Goal: Task Accomplishment & Management: Use online tool/utility

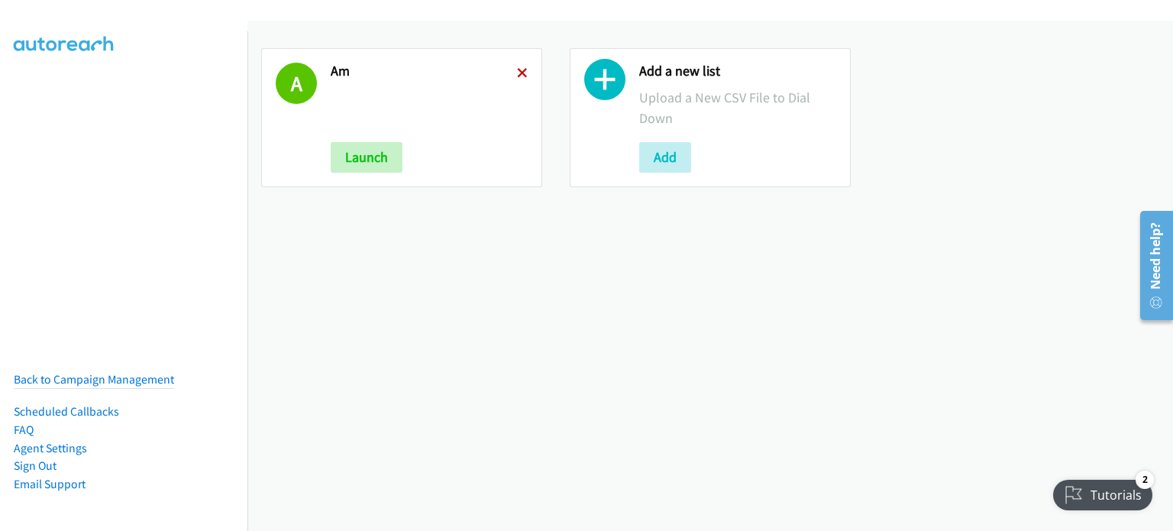
click at [518, 72] on icon at bounding box center [522, 74] width 11 height 11
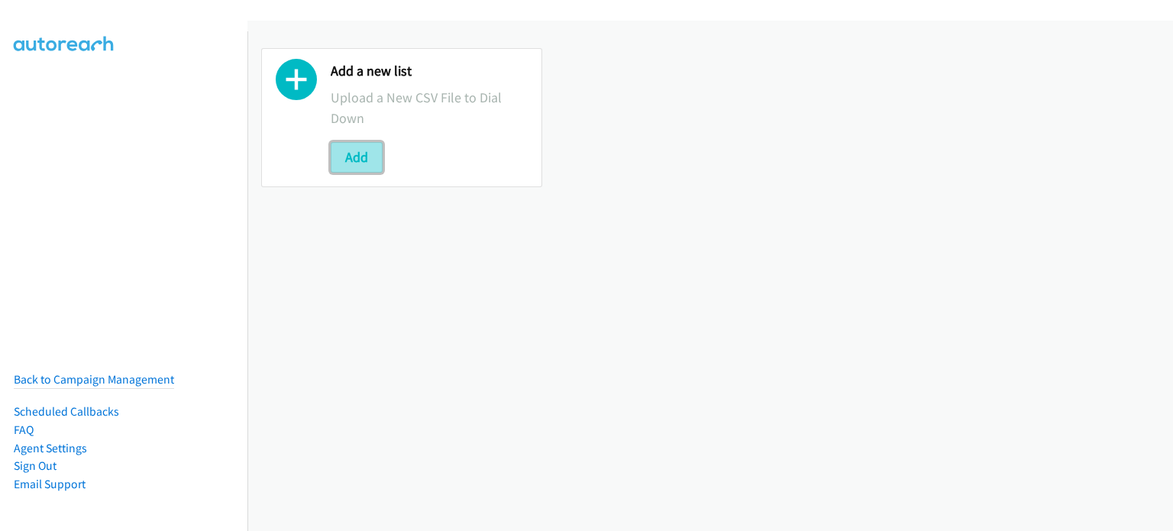
click at [376, 149] on button "Add" at bounding box center [357, 157] width 52 height 31
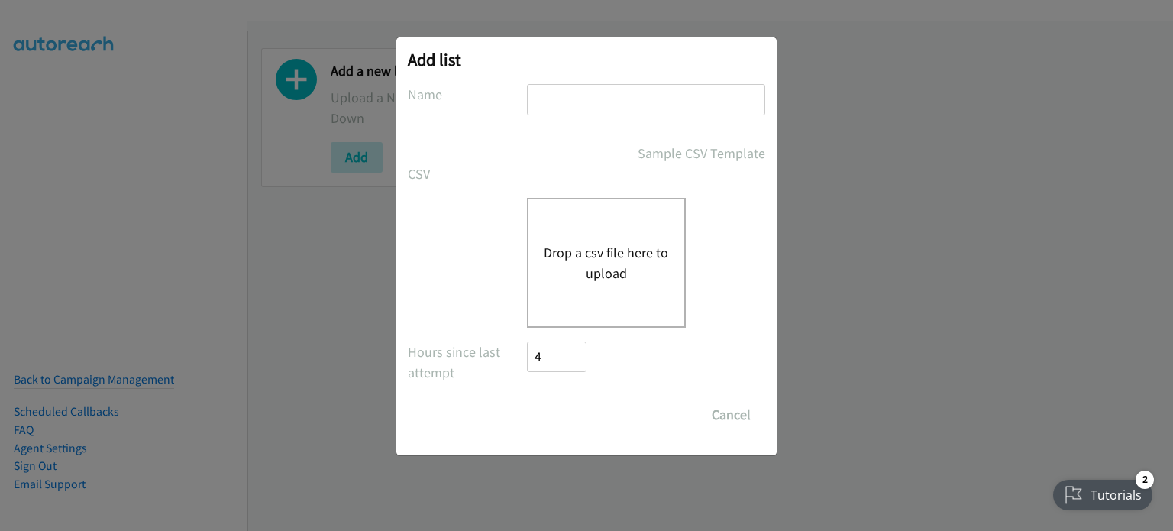
click at [611, 247] on button "Drop a csv file here to upload" at bounding box center [606, 262] width 125 height 41
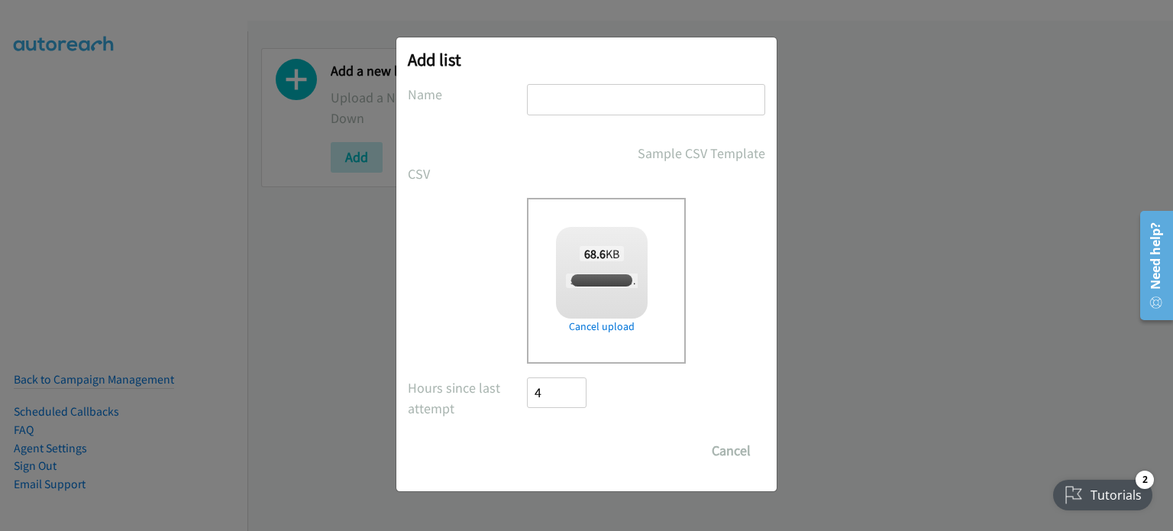
click at [645, 111] on input "text" at bounding box center [646, 99] width 238 height 31
checkbox input "true"
type input "PM"
click at [569, 452] on input "Save List" at bounding box center [567, 450] width 80 height 31
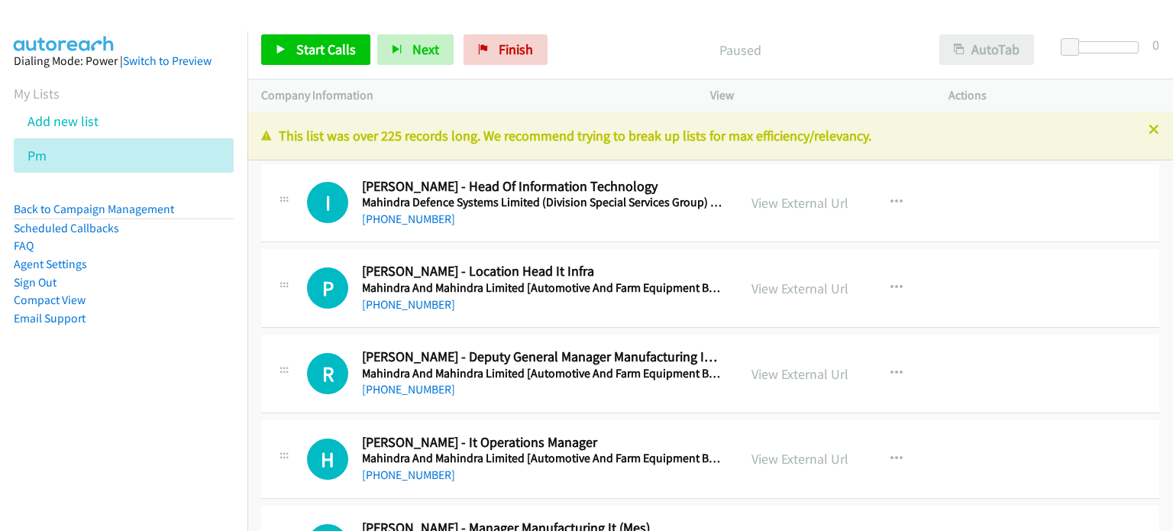
drag, startPoint x: 110, startPoint y: 399, endPoint x: 1024, endPoint y: 37, distance: 983.1
click at [114, 399] on nav "Dialing Mode: Power | Switch to Preview My Lists Add new list Pm Back to Campai…" at bounding box center [124, 296] width 248 height 531
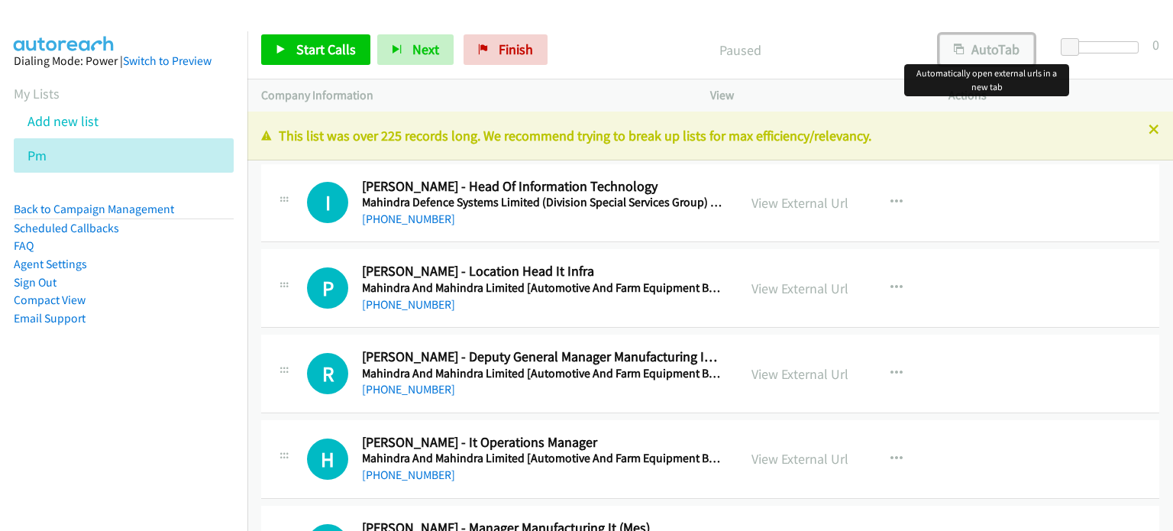
click at [986, 46] on button "AutoTab" at bounding box center [987, 49] width 95 height 31
click at [813, 202] on link "View External Url" at bounding box center [800, 203] width 97 height 18
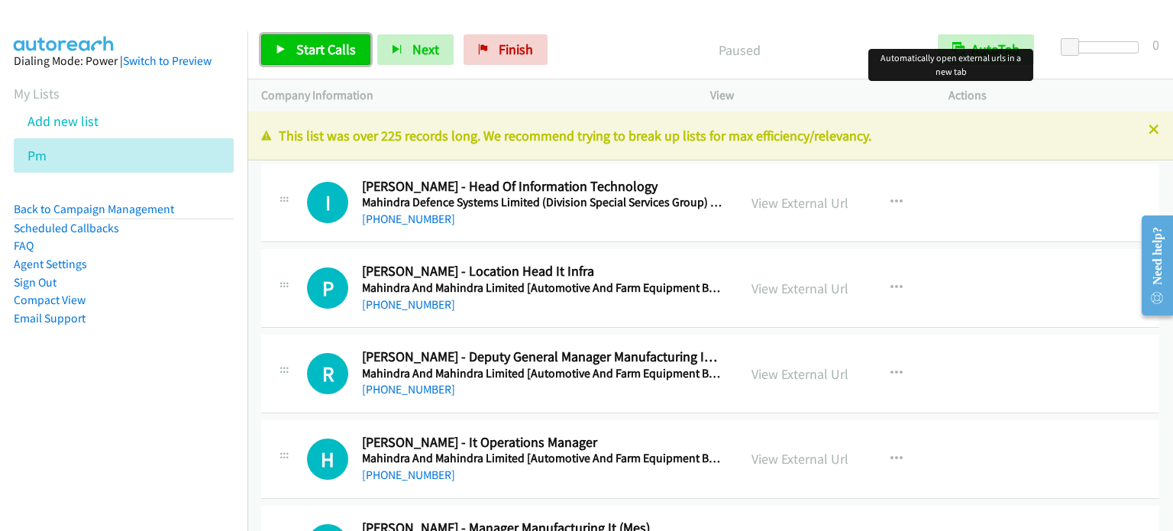
click at [338, 56] on span "Start Calls" at bounding box center [326, 49] width 60 height 18
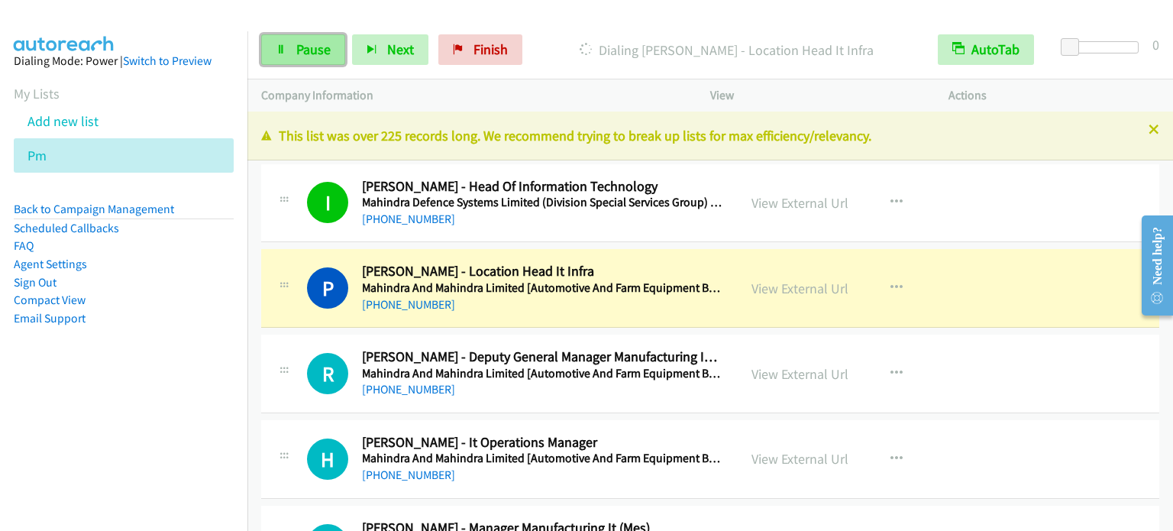
click at [308, 57] on span "Pause" at bounding box center [313, 49] width 34 height 18
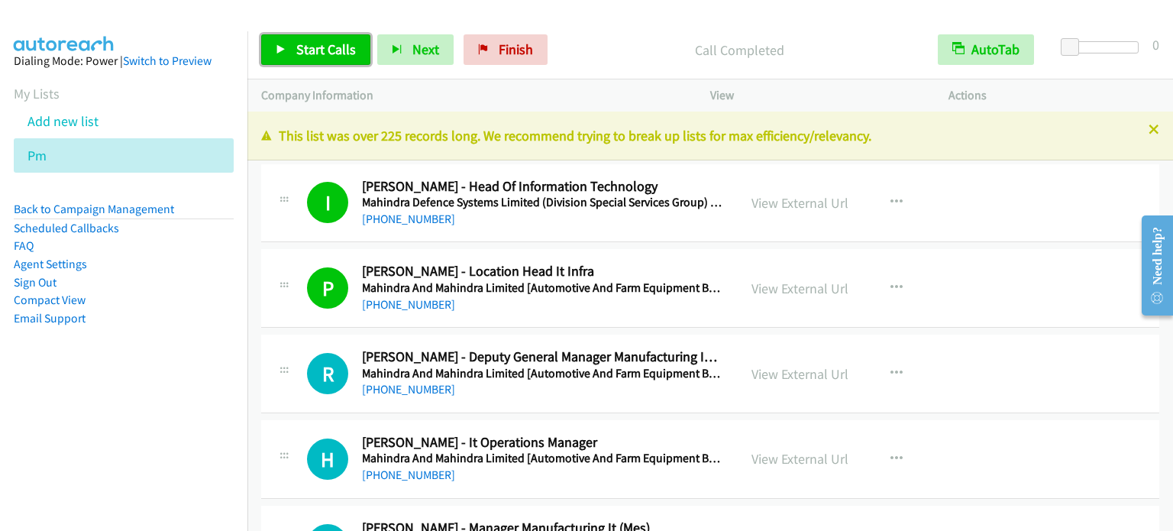
click at [294, 54] on link "Start Calls" at bounding box center [315, 49] width 109 height 31
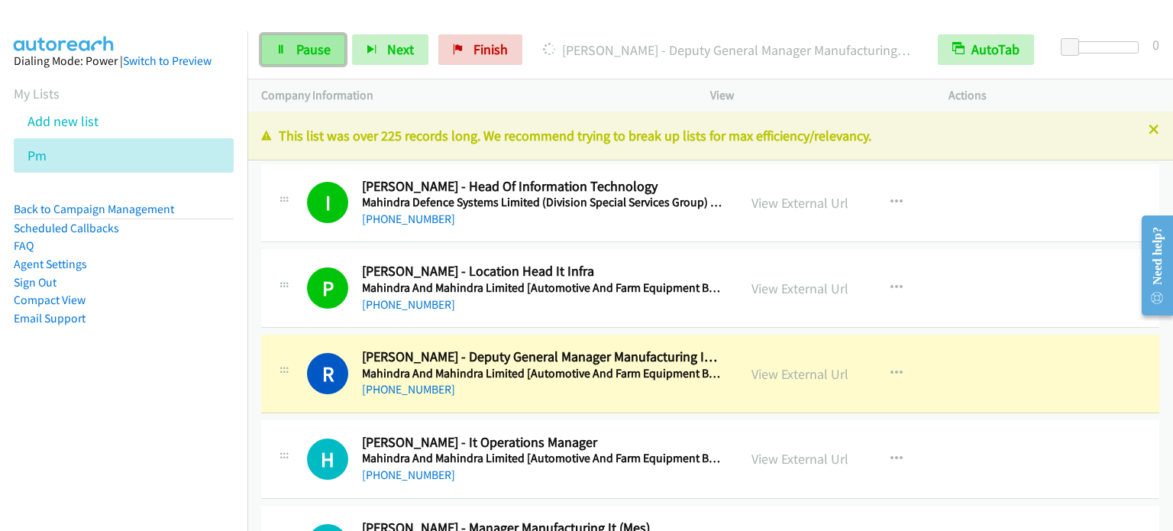
click at [296, 54] on span "Pause" at bounding box center [313, 49] width 34 height 18
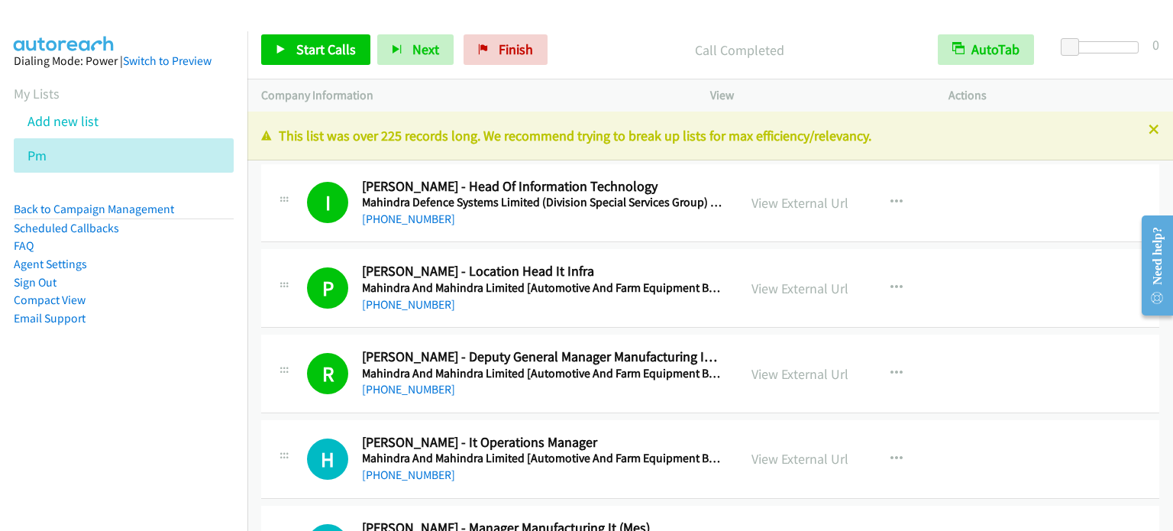
click at [167, 369] on aside "Dialing Mode: Power | Switch to Preview My Lists Add new list Pm Back to Campai…" at bounding box center [123, 213] width 247 height 365
drag, startPoint x: 303, startPoint y: 45, endPoint x: 356, endPoint y: 39, distance: 53.1
click at [302, 45] on span "Start Calls" at bounding box center [326, 49] width 60 height 18
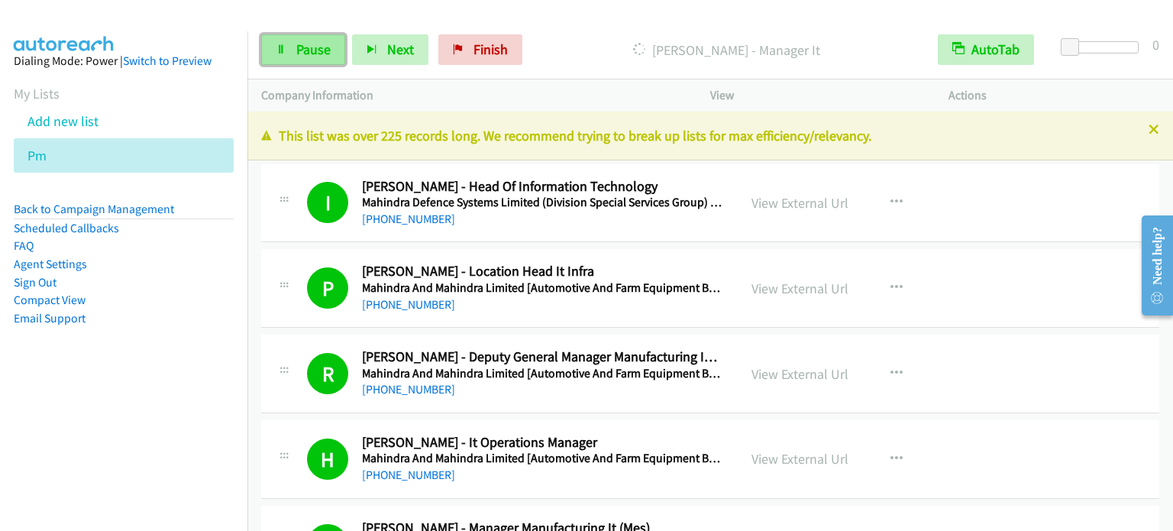
click at [287, 50] on link "Pause" at bounding box center [303, 49] width 84 height 31
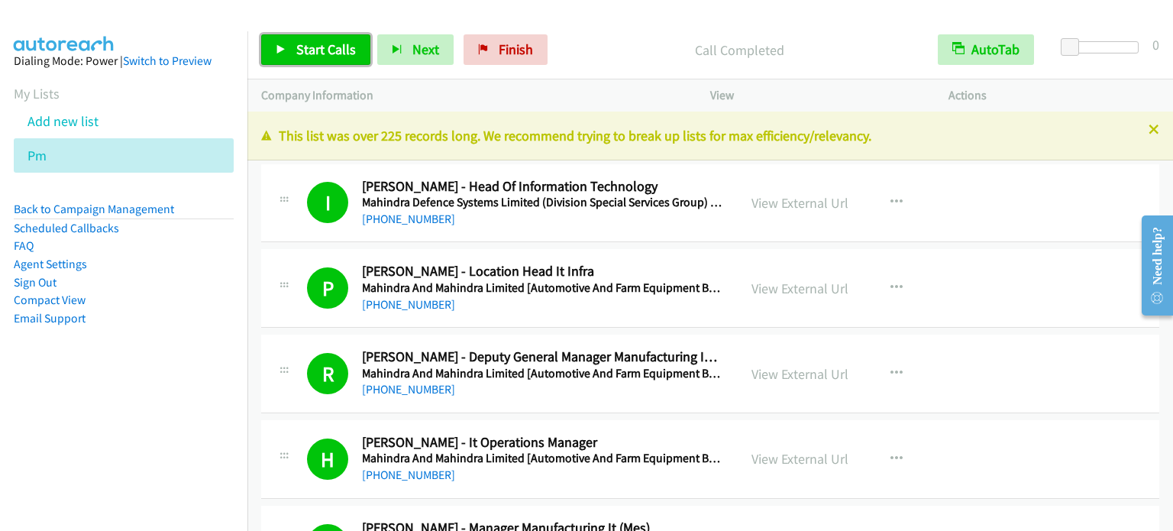
click at [318, 48] on span "Start Calls" at bounding box center [326, 49] width 60 height 18
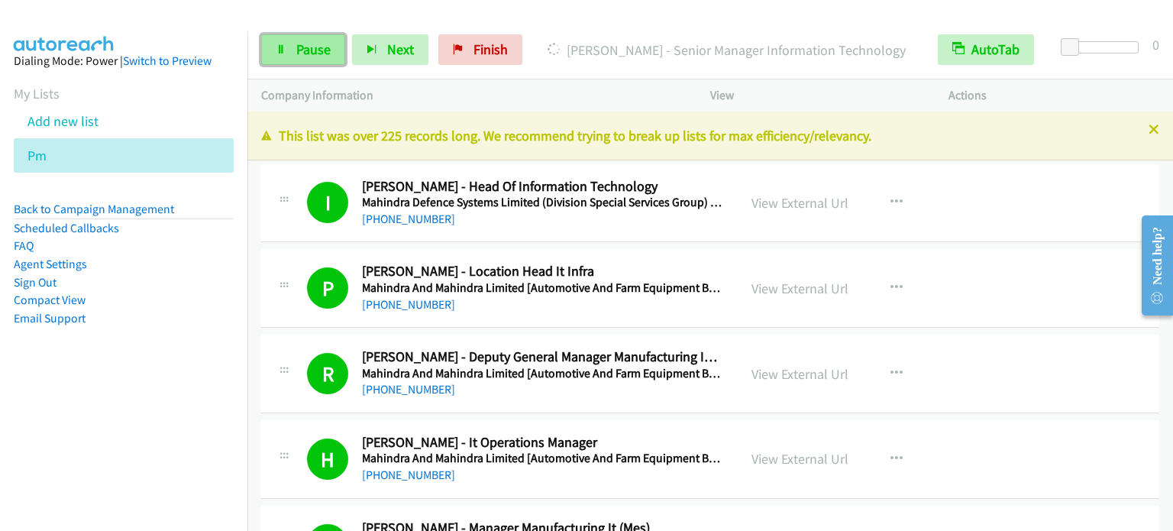
click at [315, 50] on span "Pause" at bounding box center [313, 49] width 34 height 18
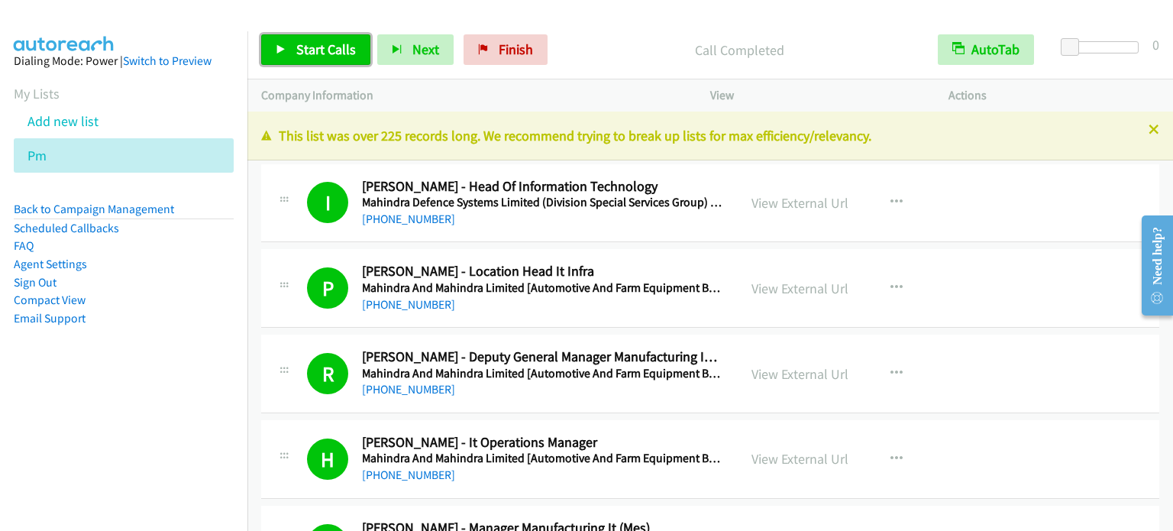
click at [317, 51] on span "Start Calls" at bounding box center [326, 49] width 60 height 18
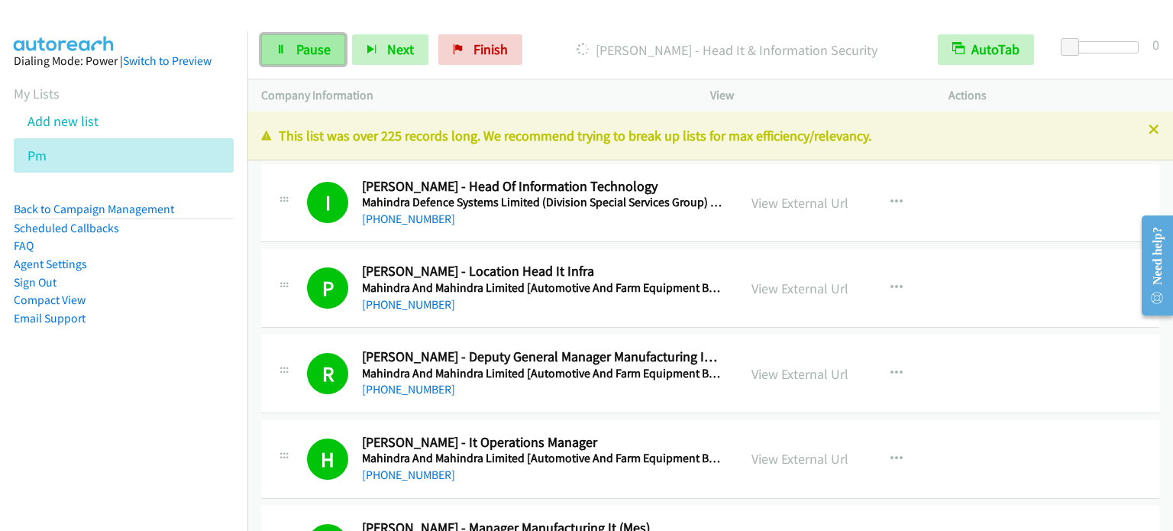
click at [307, 64] on link "Pause" at bounding box center [303, 49] width 84 height 31
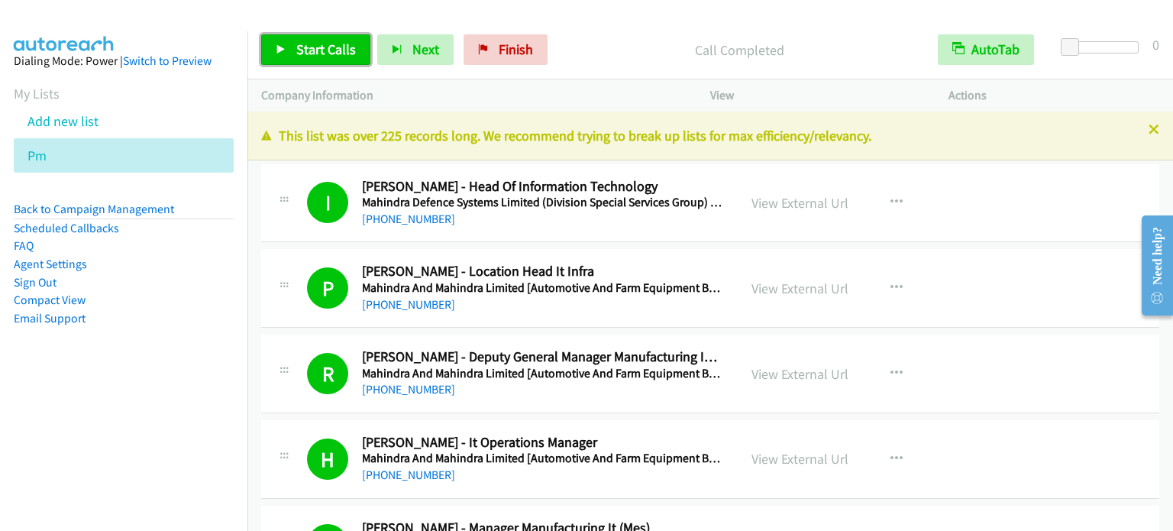
click at [319, 51] on span "Start Calls" at bounding box center [326, 49] width 60 height 18
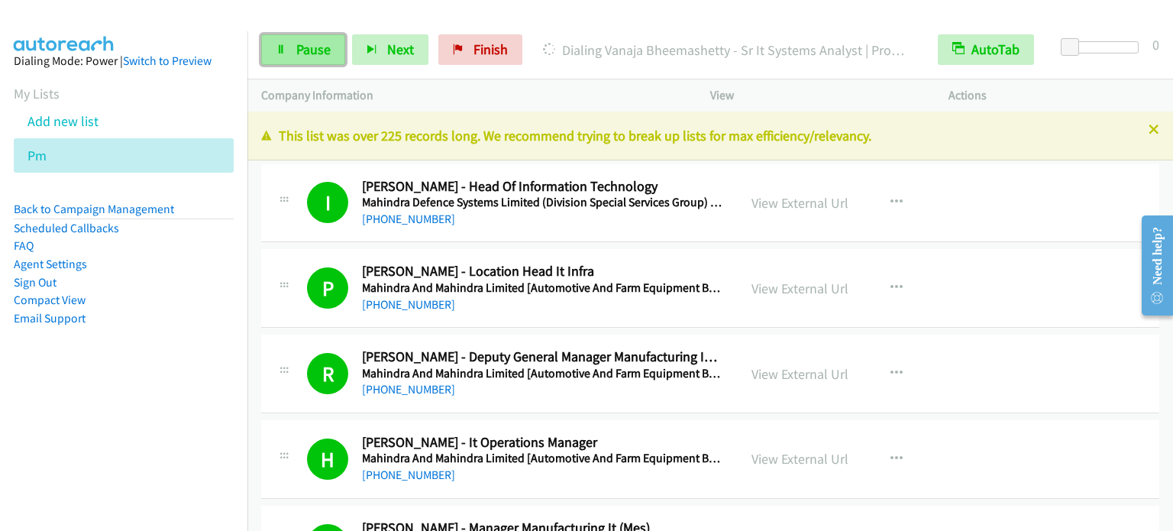
click at [312, 55] on span "Pause" at bounding box center [313, 49] width 34 height 18
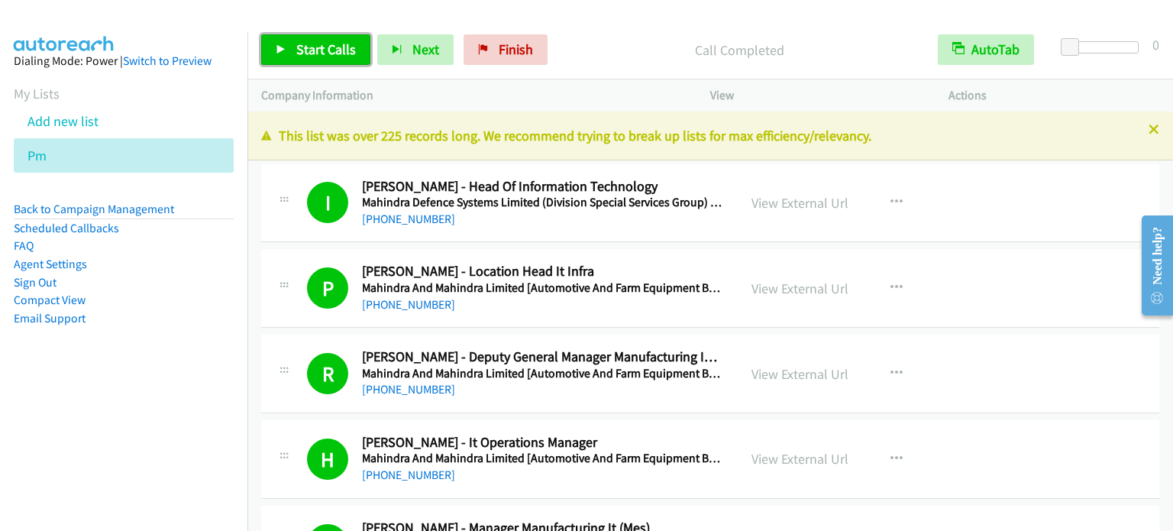
click at [321, 51] on span "Start Calls" at bounding box center [326, 49] width 60 height 18
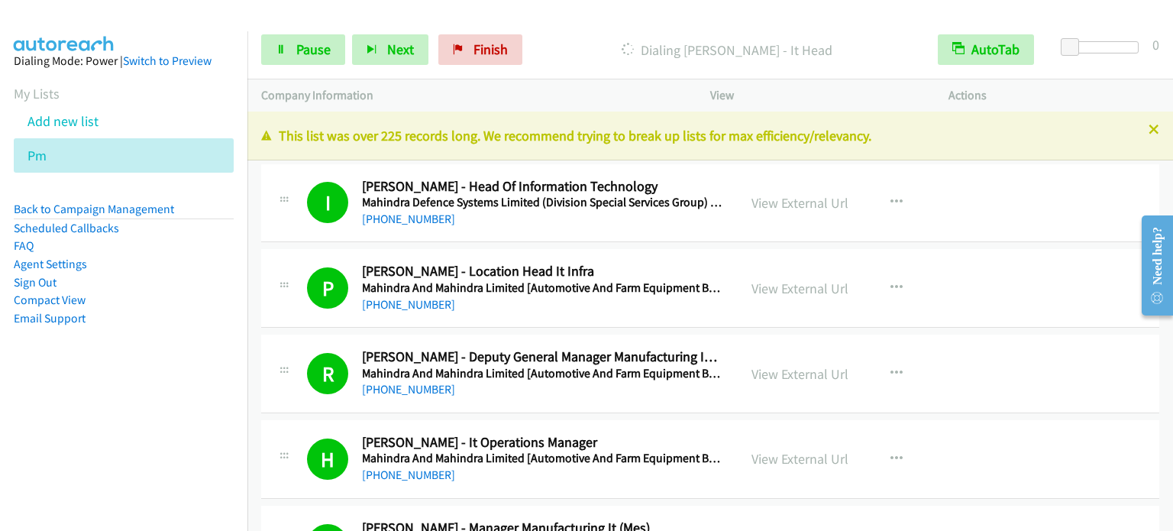
click at [205, 371] on aside "Dialing Mode: Power | Switch to Preview My Lists Add new list Pm Back to Campai…" at bounding box center [123, 213] width 247 height 365
click at [311, 50] on span "Pause" at bounding box center [313, 49] width 34 height 18
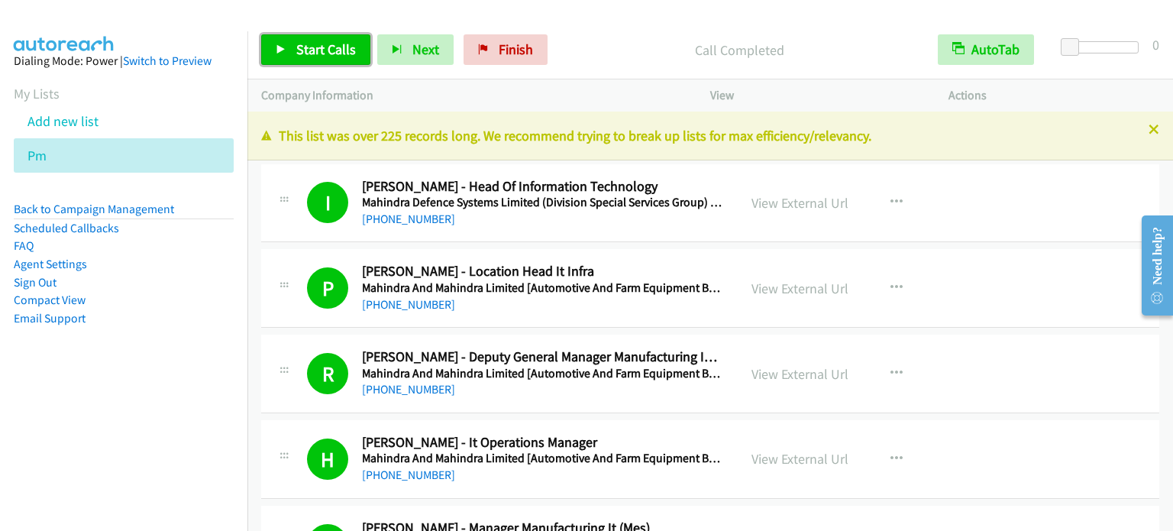
click at [330, 44] on span "Start Calls" at bounding box center [326, 49] width 60 height 18
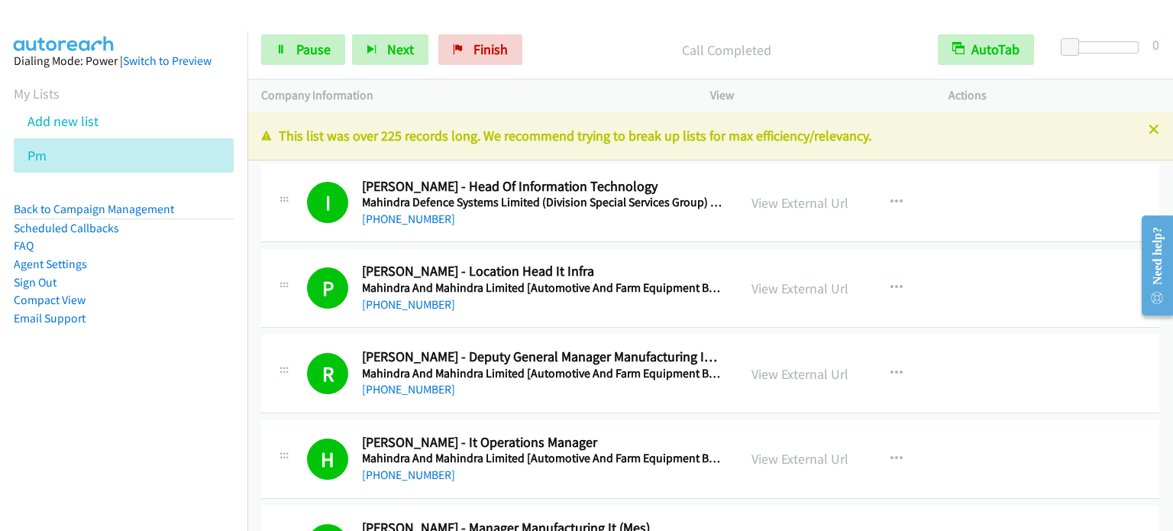
click at [154, 378] on aside "Dialing Mode: Power | Switch to Preview My Lists Add new list Pm Back to Campai…" at bounding box center [123, 213] width 247 height 365
click at [157, 317] on li "Email Support" at bounding box center [124, 318] width 220 height 18
drag, startPoint x: 316, startPoint y: 47, endPoint x: 346, endPoint y: 65, distance: 34.6
click at [316, 47] on span "Pause" at bounding box center [313, 49] width 34 height 18
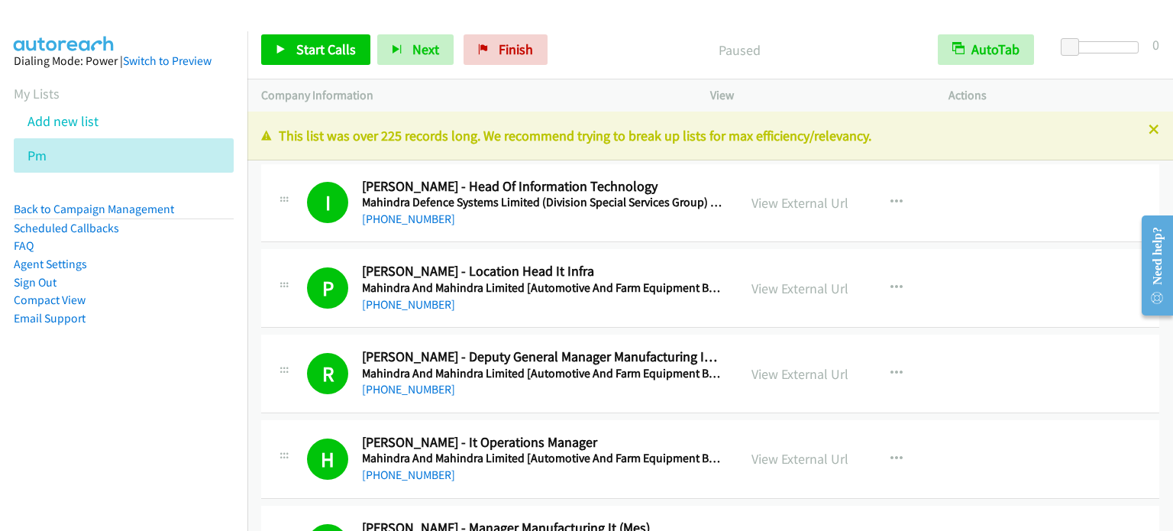
click at [65, 464] on nav "Dialing Mode: Power | Switch to Preview My Lists Add new list Pm Back to Campai…" at bounding box center [124, 296] width 248 height 531
click at [307, 49] on span "Start Calls" at bounding box center [326, 49] width 60 height 18
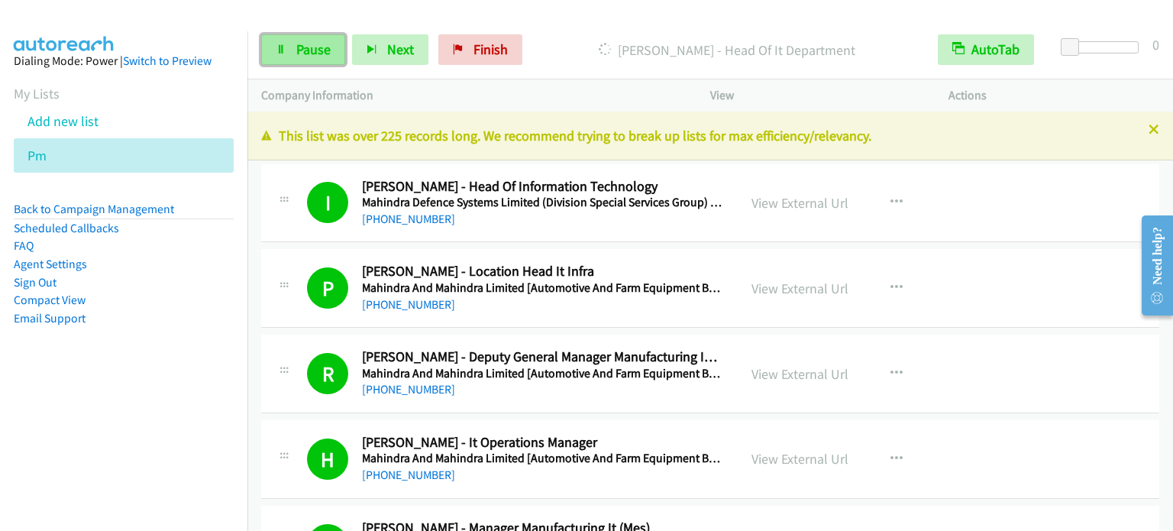
click at [316, 42] on span "Pause" at bounding box center [313, 49] width 34 height 18
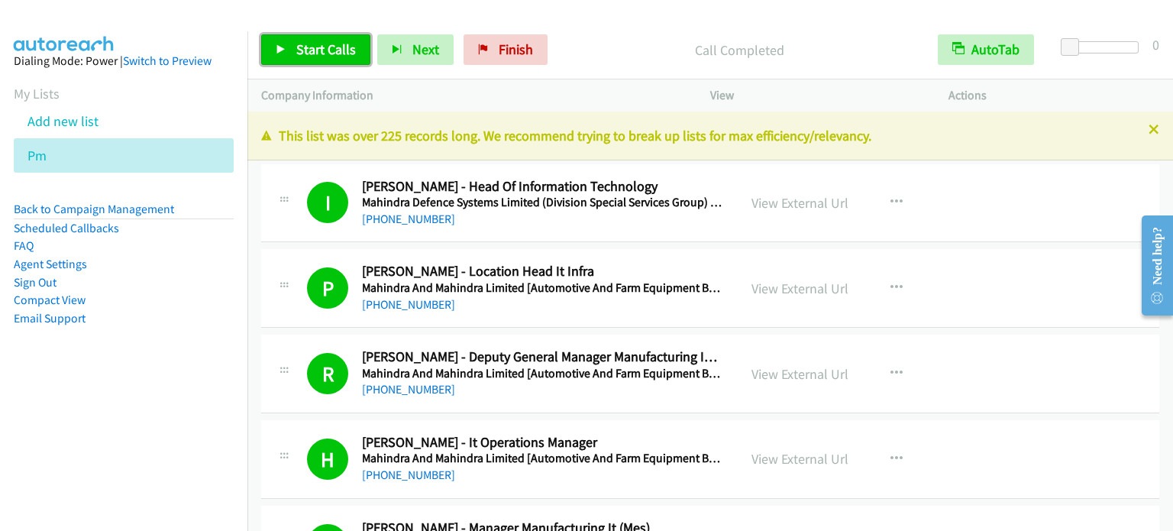
click at [310, 63] on link "Start Calls" at bounding box center [315, 49] width 109 height 31
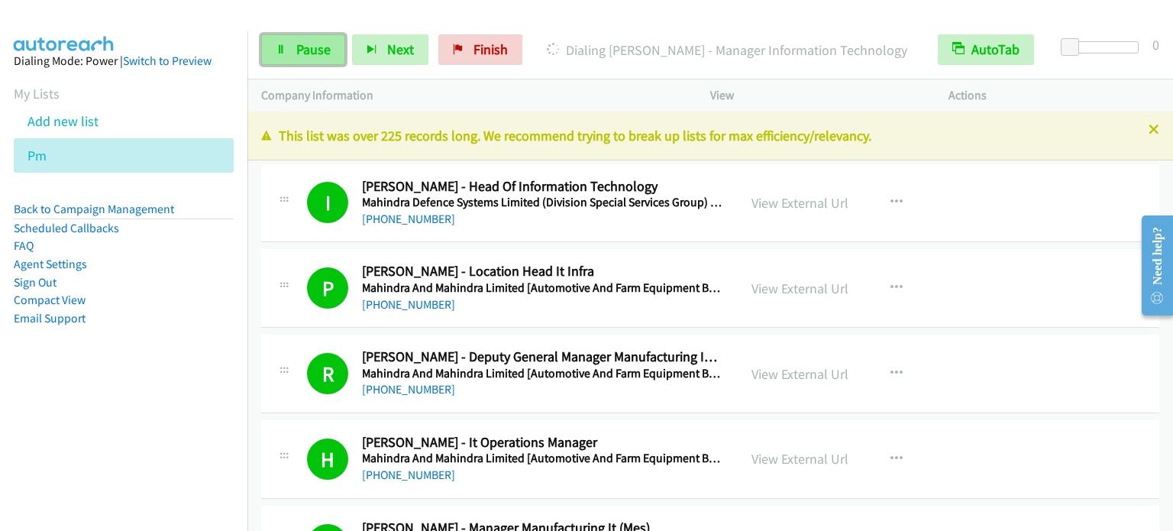
click at [319, 45] on span "Pause" at bounding box center [313, 49] width 34 height 18
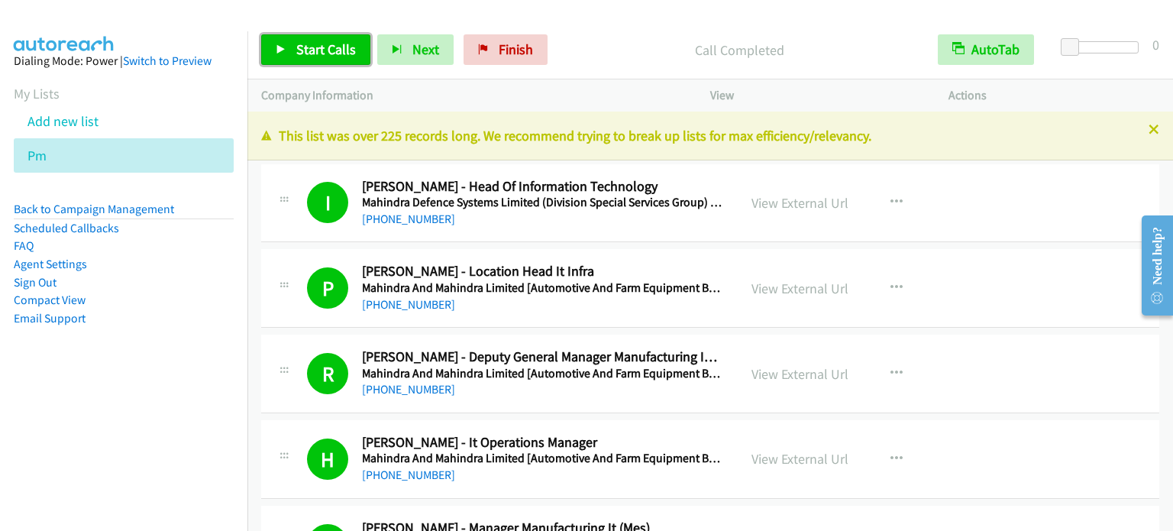
click at [322, 47] on span "Start Calls" at bounding box center [326, 49] width 60 height 18
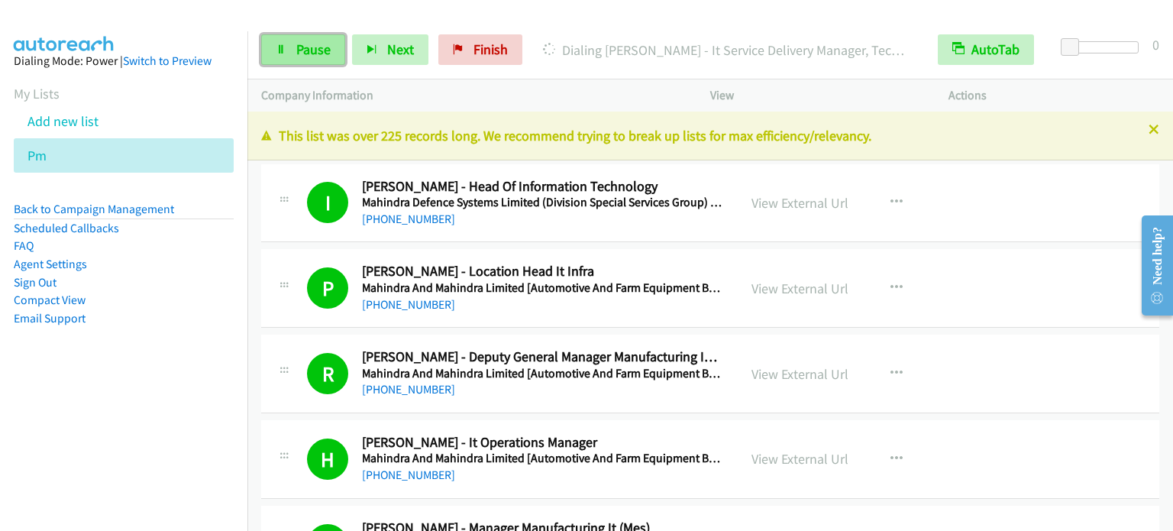
click at [299, 44] on span "Pause" at bounding box center [313, 49] width 34 height 18
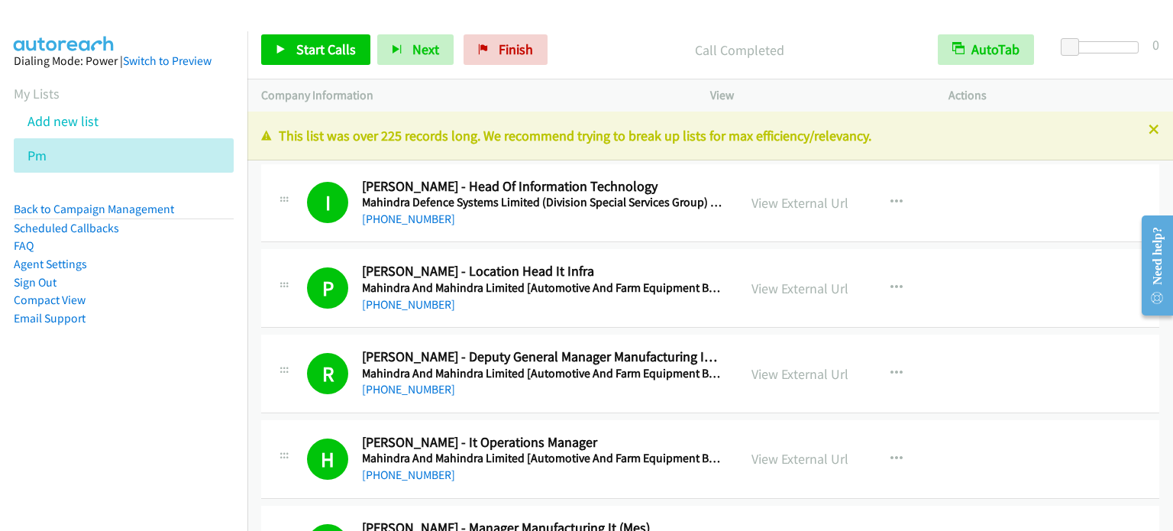
click at [206, 374] on aside "Dialing Mode: Power | Switch to Preview My Lists Add new list Pm Back to Campai…" at bounding box center [123, 213] width 247 height 365
click at [189, 349] on aside "Dialing Mode: Power | Switch to Preview My Lists Add new list Pm Back to Campai…" at bounding box center [123, 213] width 247 height 365
click at [205, 301] on li "Compact View" at bounding box center [124, 300] width 220 height 18
click at [335, 42] on span "Start Calls" at bounding box center [326, 49] width 60 height 18
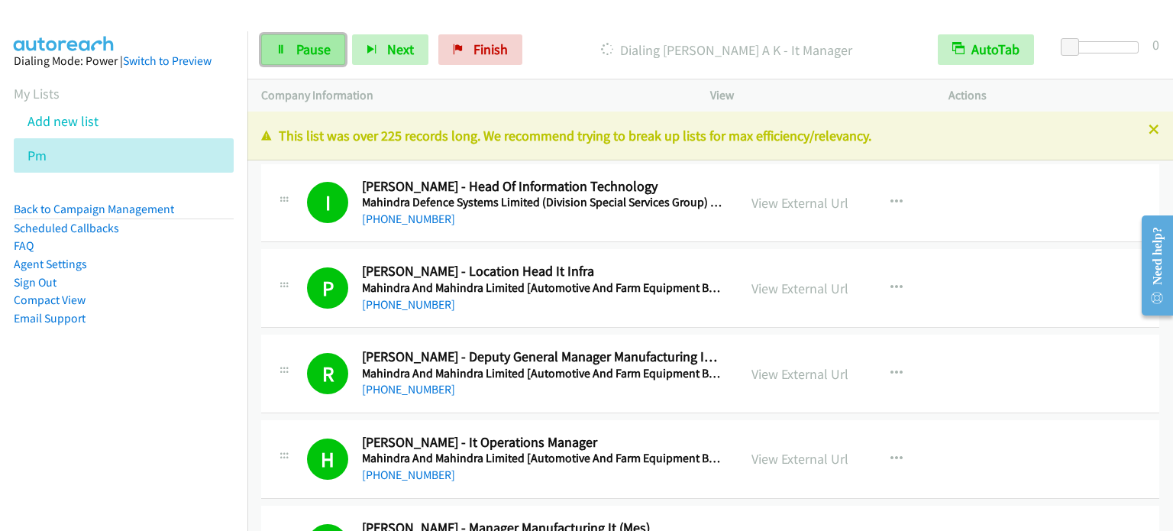
click at [319, 41] on span "Pause" at bounding box center [313, 49] width 34 height 18
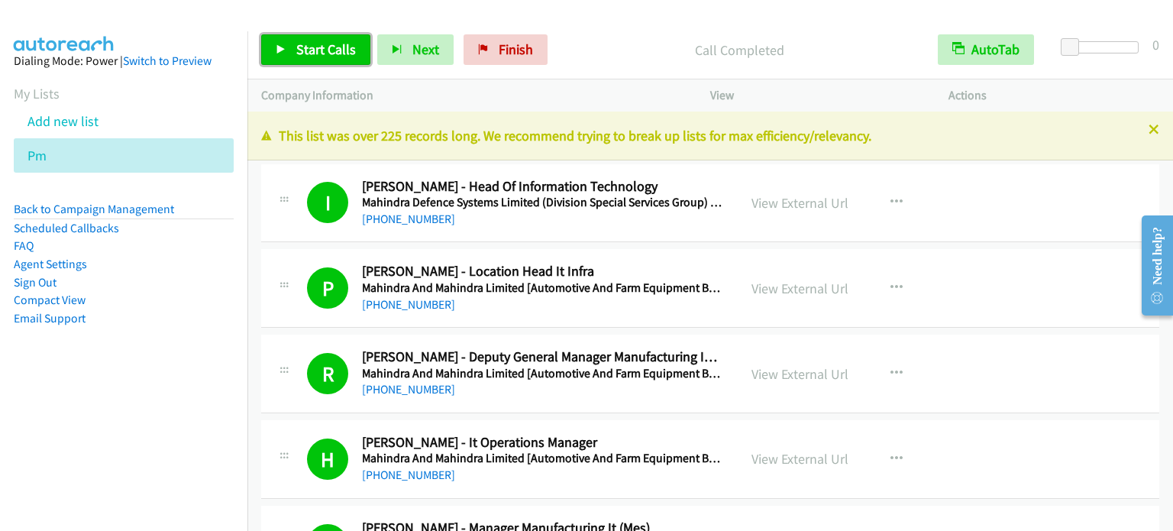
click at [319, 47] on span "Start Calls" at bounding box center [326, 49] width 60 height 18
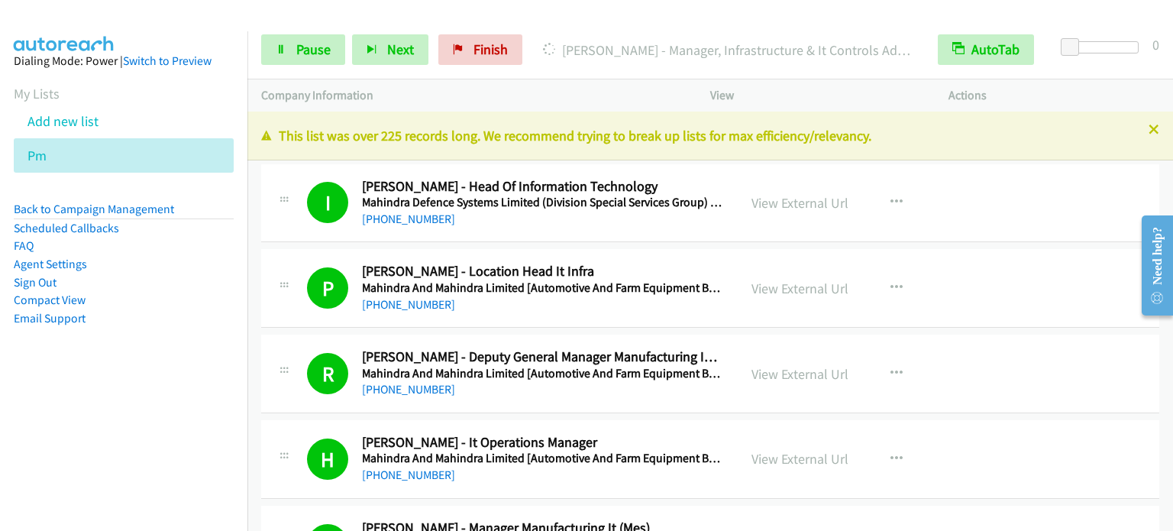
click at [180, 307] on li "Compact View" at bounding box center [124, 300] width 220 height 18
click at [215, 335] on aside "Dialing Mode: Power | Switch to Preview My Lists Add new list Pm Back to Campai…" at bounding box center [123, 213] width 247 height 365
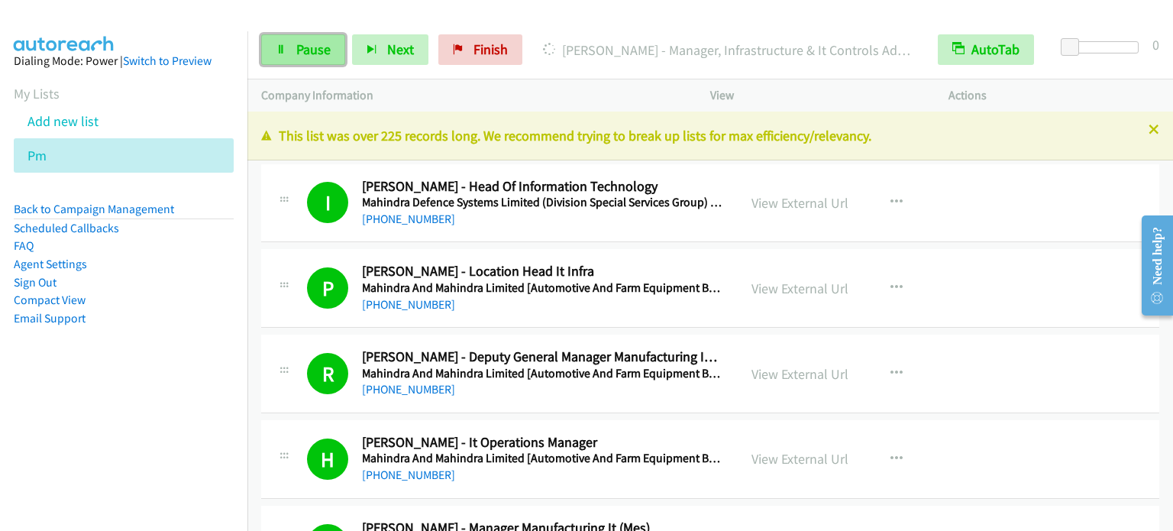
click at [312, 54] on span "Pause" at bounding box center [313, 49] width 34 height 18
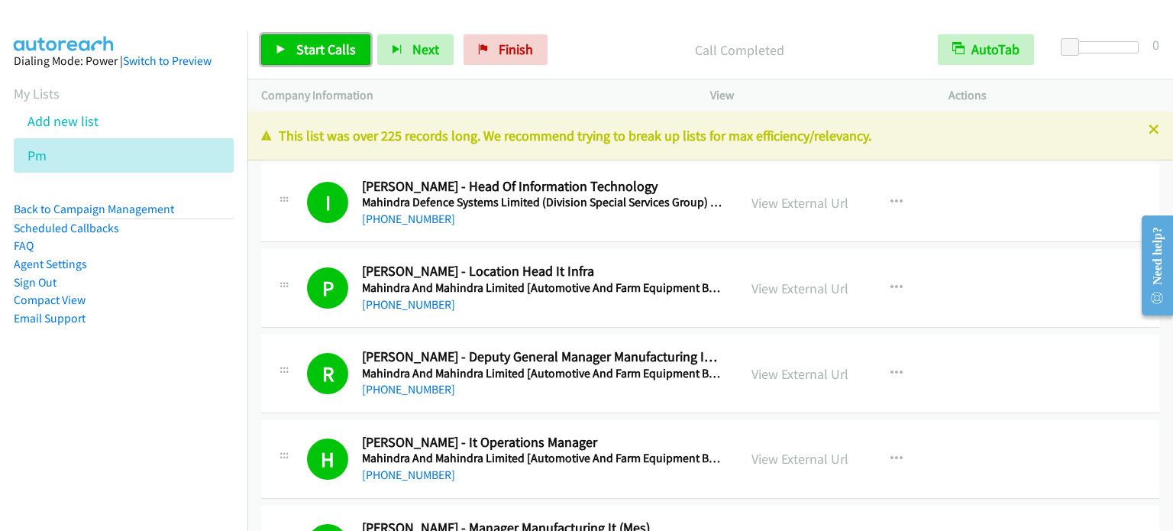
click at [325, 48] on span "Start Calls" at bounding box center [326, 49] width 60 height 18
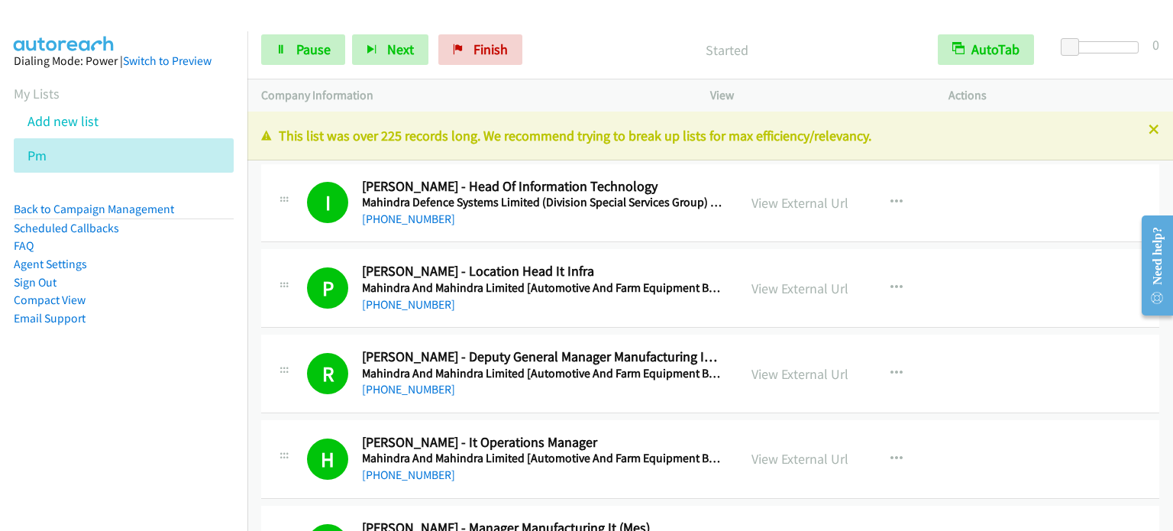
drag, startPoint x: 192, startPoint y: 319, endPoint x: 273, endPoint y: 226, distance: 122.9
click at [191, 322] on li "Email Support" at bounding box center [124, 318] width 220 height 18
click at [307, 53] on span "Pause" at bounding box center [313, 49] width 34 height 18
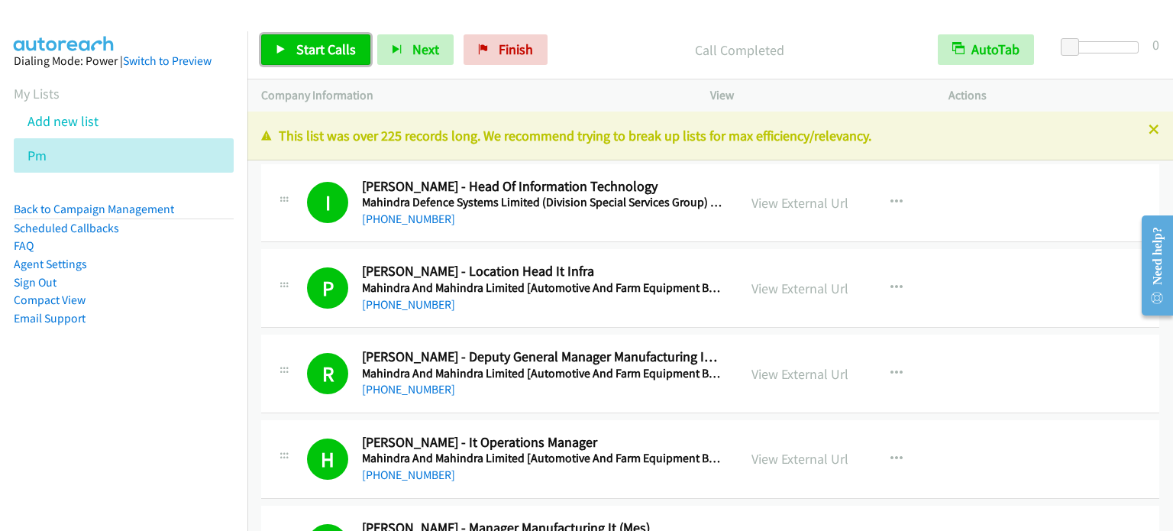
click at [289, 52] on link "Start Calls" at bounding box center [315, 49] width 109 height 31
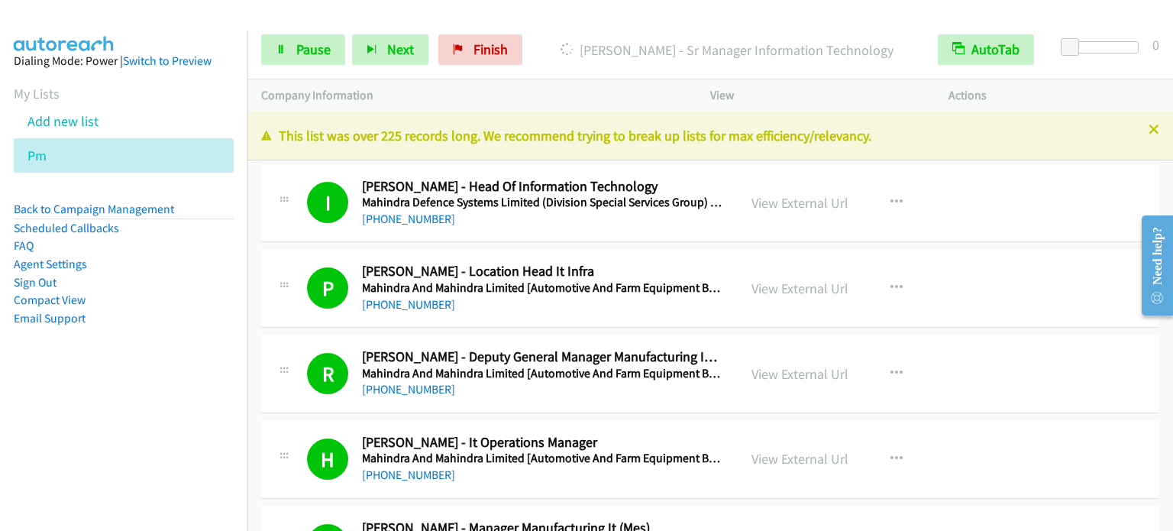
click at [170, 317] on li "Email Support" at bounding box center [124, 318] width 220 height 18
click at [323, 46] on span "Pause" at bounding box center [313, 49] width 34 height 18
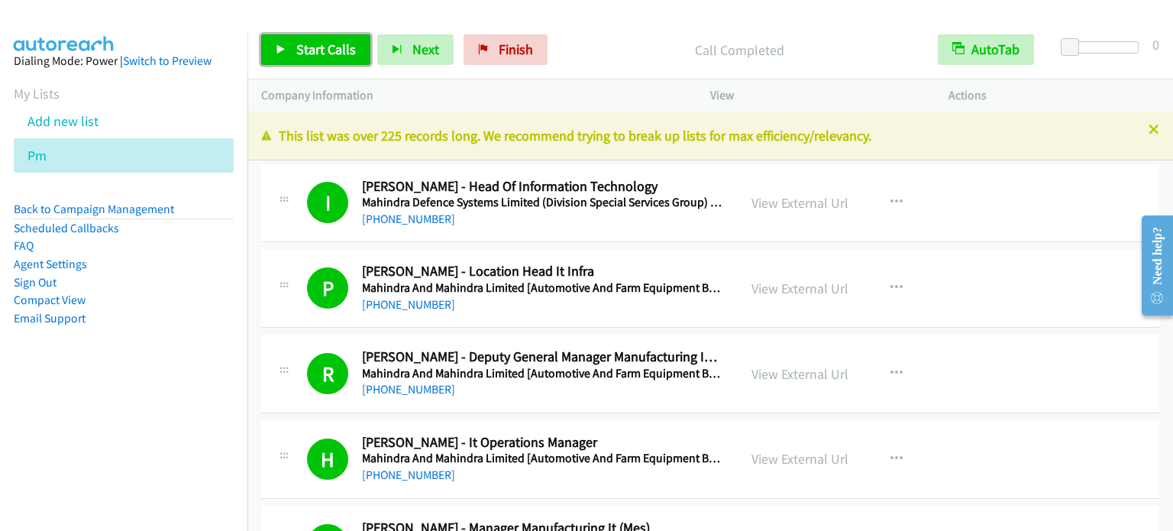
click at [310, 60] on link "Start Calls" at bounding box center [315, 49] width 109 height 31
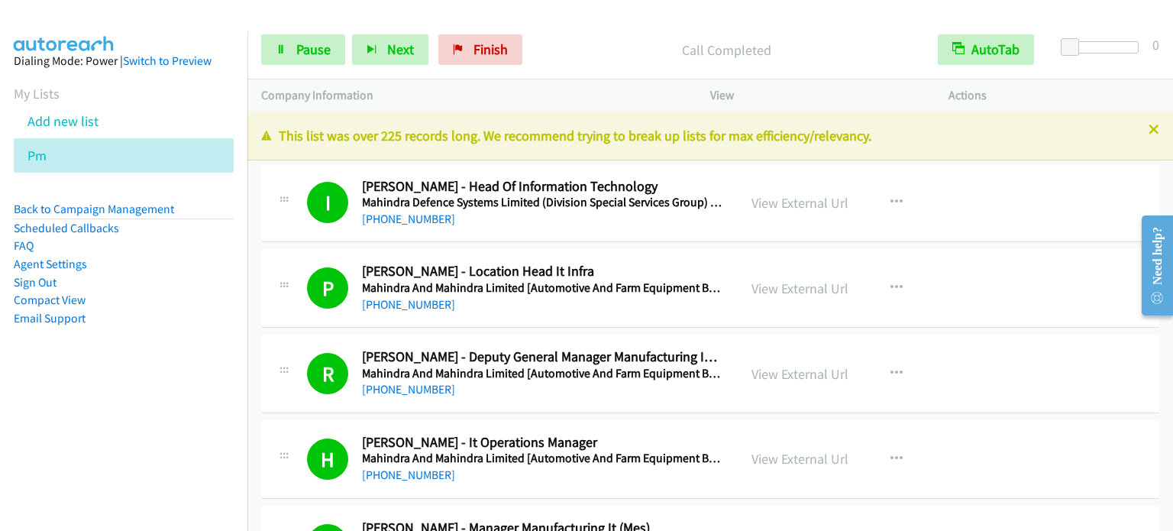
click at [213, 393] on aside "Dialing Mode: Power | Switch to Preview My Lists Add new list Pm Back to Campai…" at bounding box center [123, 213] width 247 height 365
click at [315, 45] on span "Pause" at bounding box center [313, 49] width 34 height 18
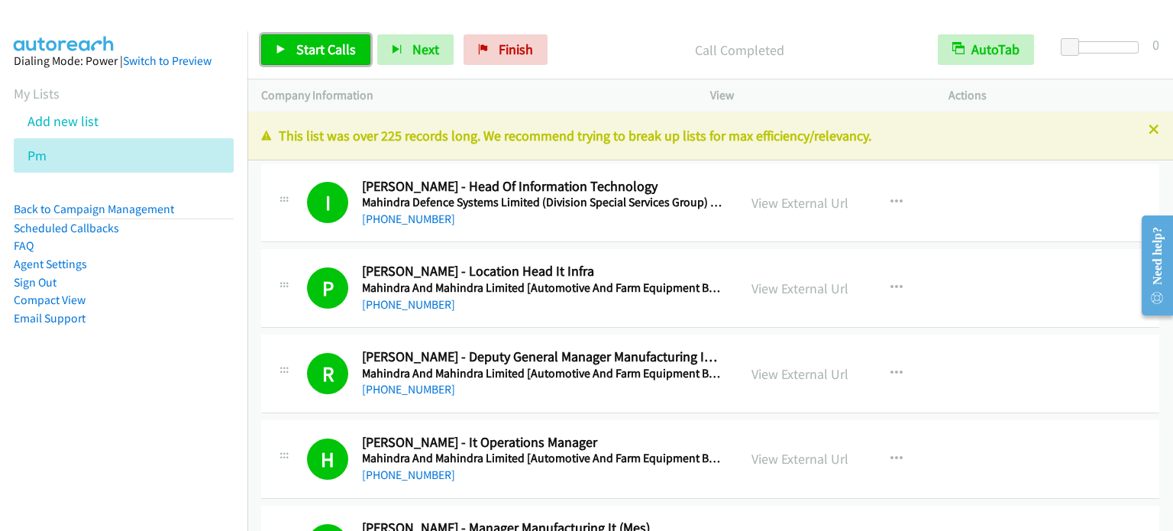
click at [327, 47] on span "Start Calls" at bounding box center [326, 49] width 60 height 18
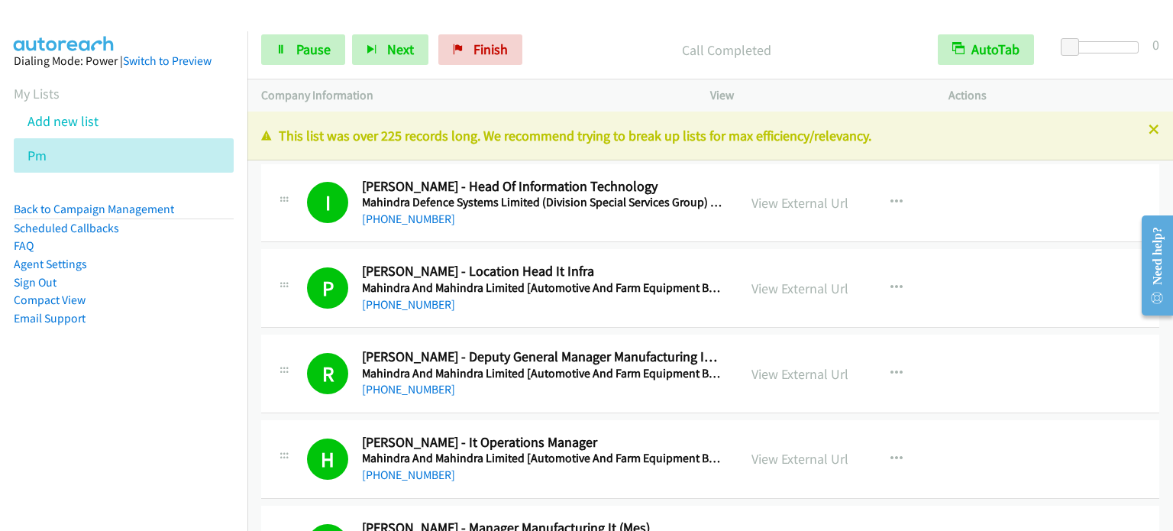
click at [186, 361] on aside "Dialing Mode: Power | Switch to Preview My Lists Add new list Pm Back to Campai…" at bounding box center [123, 213] width 247 height 365
click at [299, 57] on span "Pause" at bounding box center [313, 49] width 34 height 18
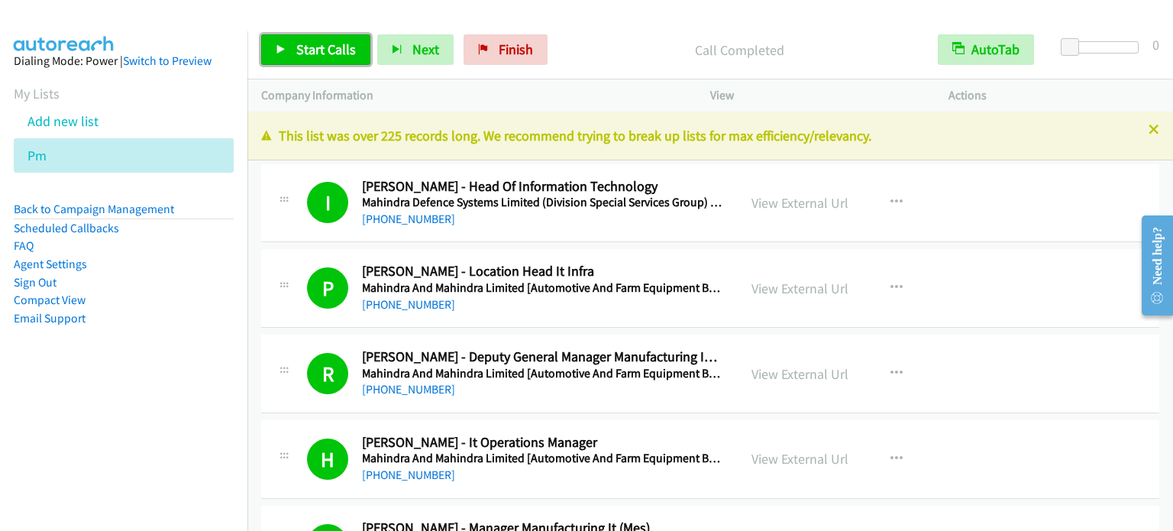
click at [328, 41] on span "Start Calls" at bounding box center [326, 49] width 60 height 18
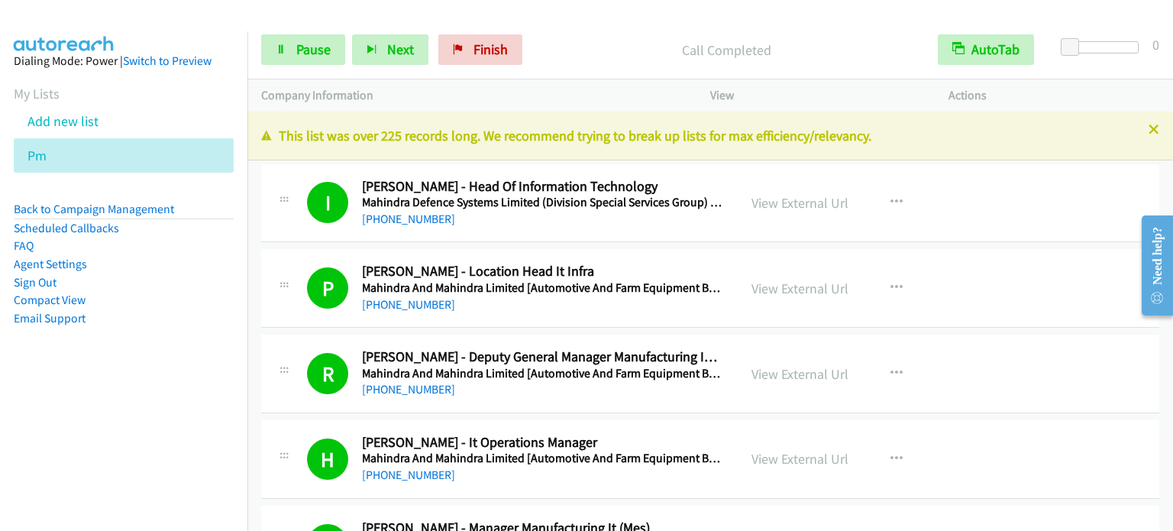
click at [174, 368] on aside "Dialing Mode: Power | Switch to Preview My Lists Add new list Pm Back to Campai…" at bounding box center [123, 213] width 247 height 365
click at [292, 53] on link "Pause" at bounding box center [303, 49] width 84 height 31
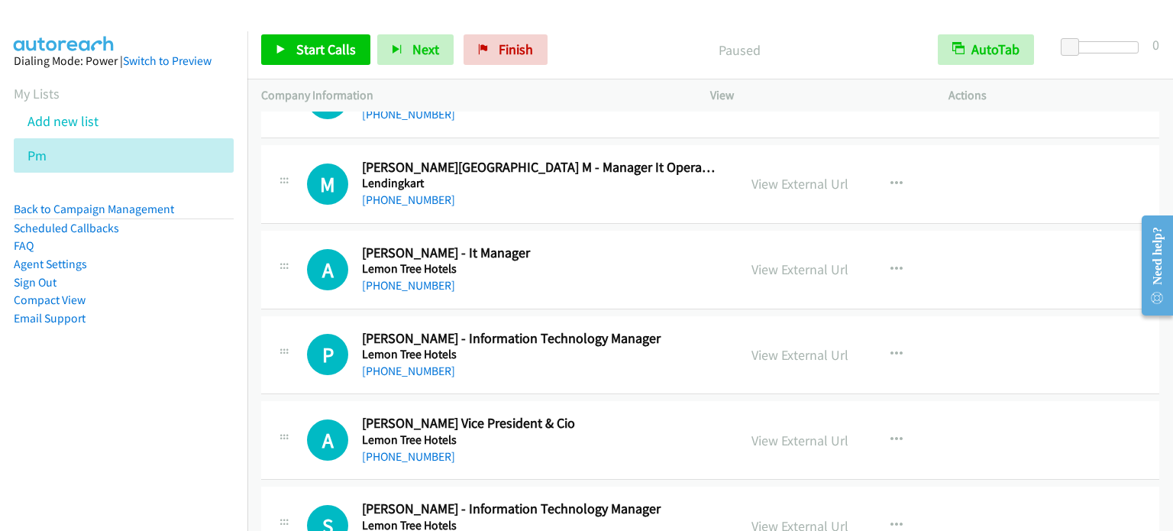
scroll to position [5665, 0]
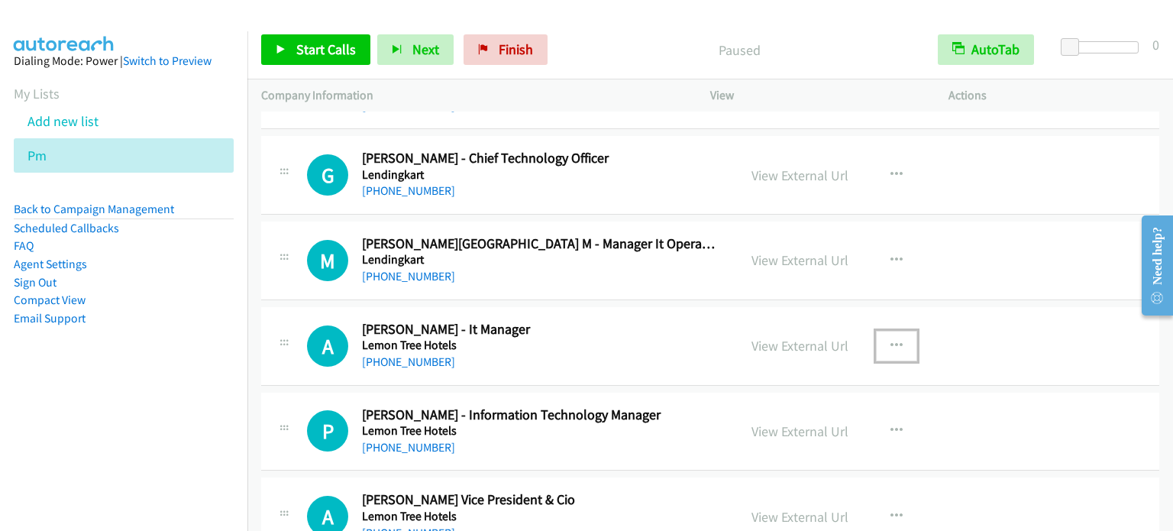
click at [891, 340] on icon "button" at bounding box center [897, 346] width 12 height 12
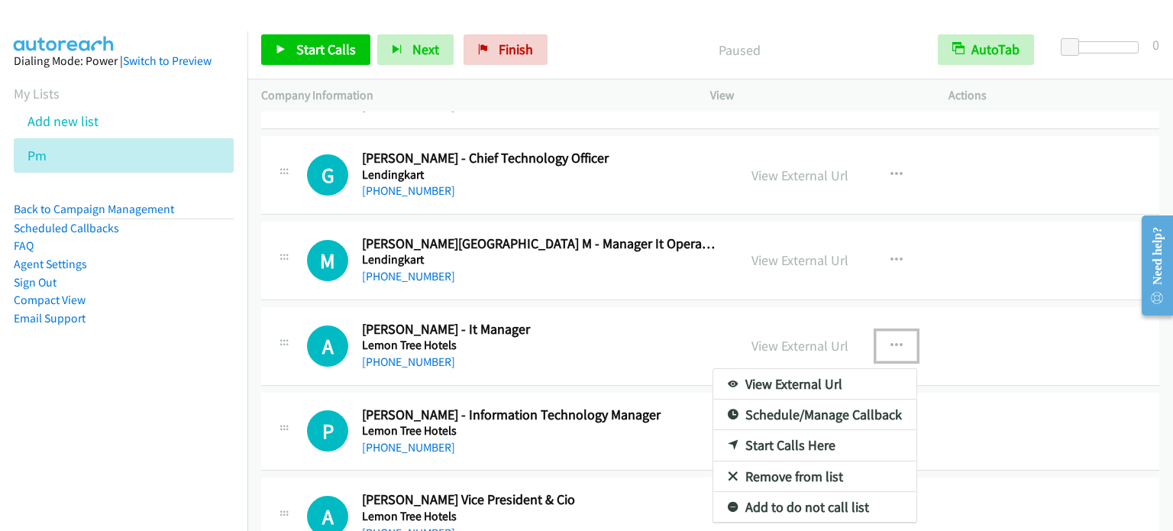
click at [793, 434] on link "Start Calls Here" at bounding box center [814, 445] width 203 height 31
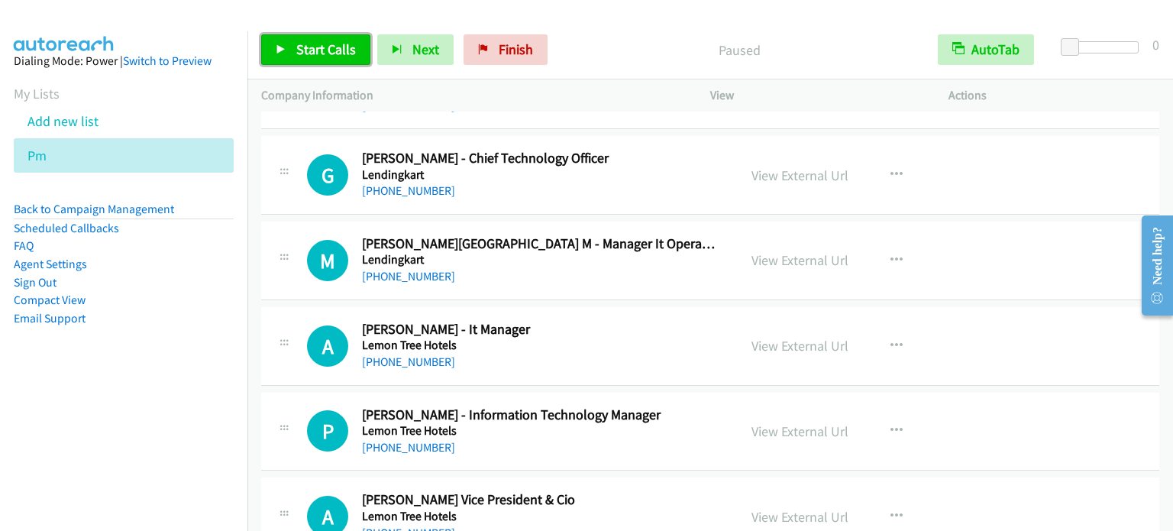
click at [300, 47] on span "Start Calls" at bounding box center [326, 49] width 60 height 18
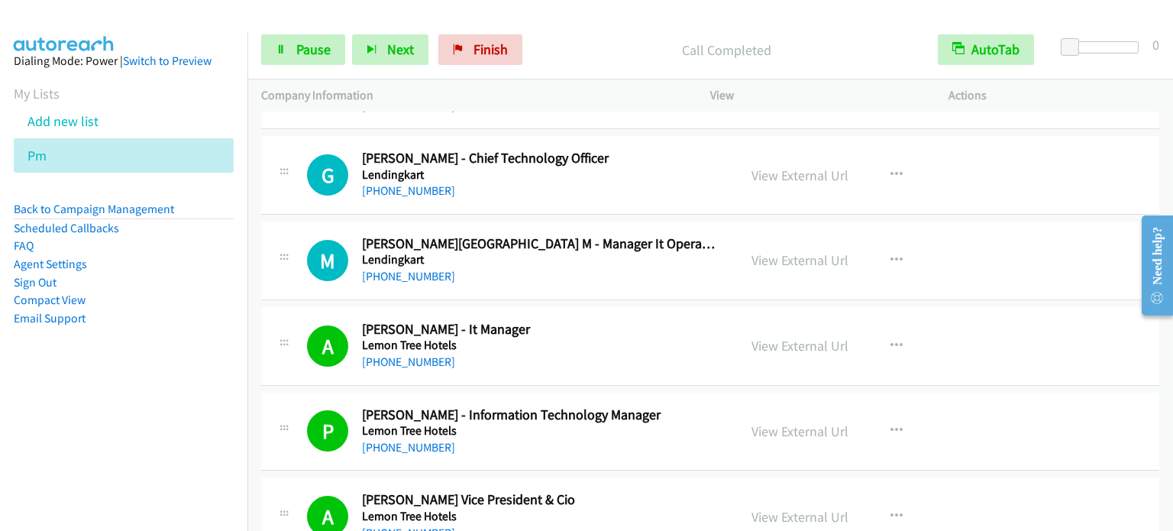
click at [214, 342] on aside "Dialing Mode: Power | Switch to Preview My Lists Add new list Pm Back to Campai…" at bounding box center [123, 213] width 247 height 365
click at [293, 41] on link "Pause" at bounding box center [303, 49] width 84 height 31
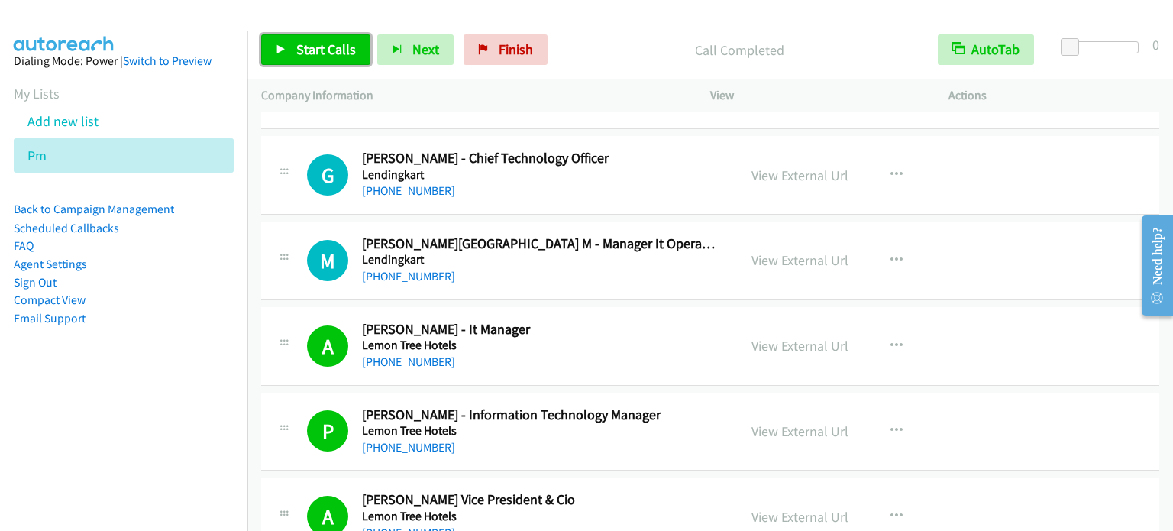
click at [306, 50] on span "Start Calls" at bounding box center [326, 49] width 60 height 18
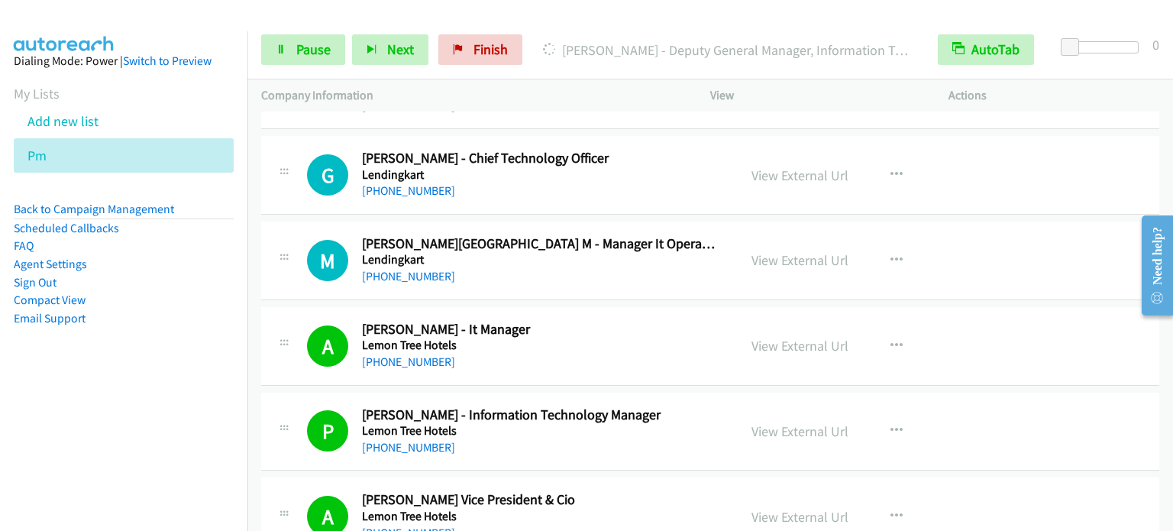
click at [137, 335] on aside "Dialing Mode: Power | Switch to Preview My Lists Add new list Pm Back to Campai…" at bounding box center [123, 213] width 247 height 365
click at [127, 442] on nav "Dialing Mode: Power | Switch to Preview My Lists Add new list Pm Back to Campai…" at bounding box center [124, 296] width 248 height 531
click at [177, 410] on nav "Dialing Mode: Power | Switch to Preview My Lists Add new list Pm Back to Campai…" at bounding box center [124, 296] width 248 height 531
drag, startPoint x: 189, startPoint y: 348, endPoint x: 264, endPoint y: 141, distance: 220.8
click at [191, 345] on aside "Dialing Mode: Power | Switch to Preview My Lists Add new list Pm Back to Campai…" at bounding box center [123, 213] width 247 height 365
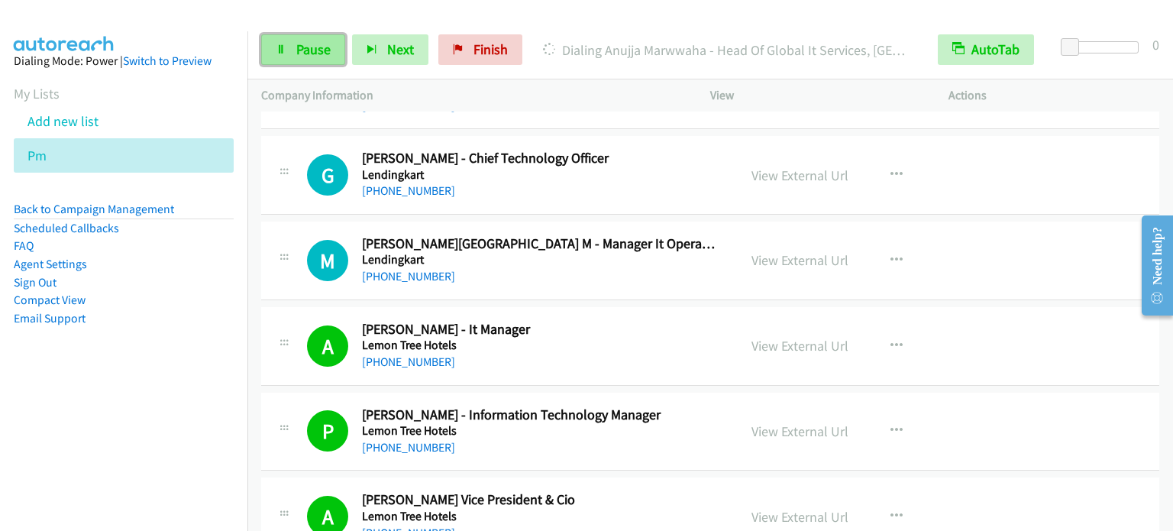
click at [315, 50] on span "Pause" at bounding box center [313, 49] width 34 height 18
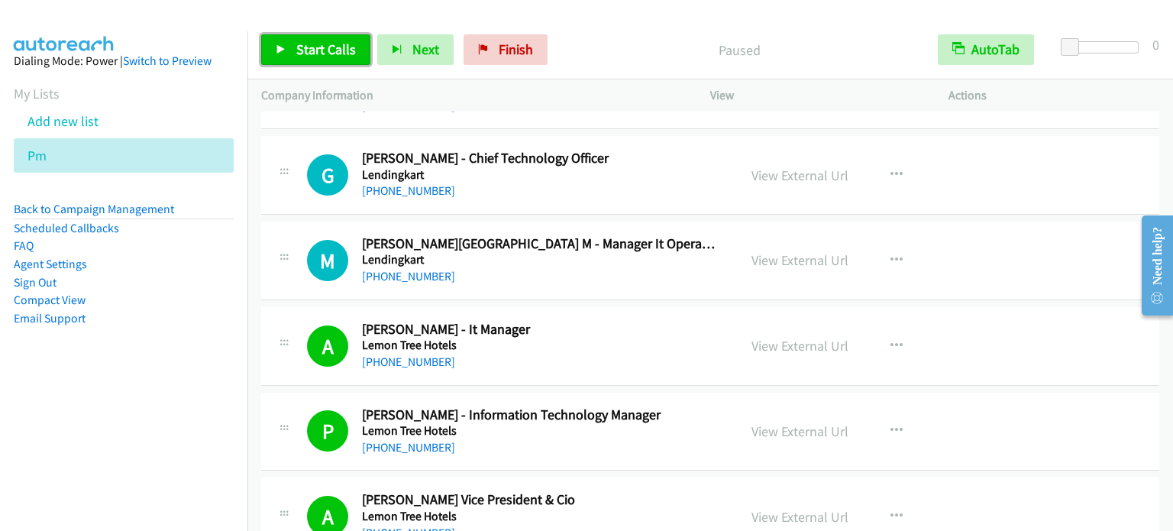
click at [313, 47] on span "Start Calls" at bounding box center [326, 49] width 60 height 18
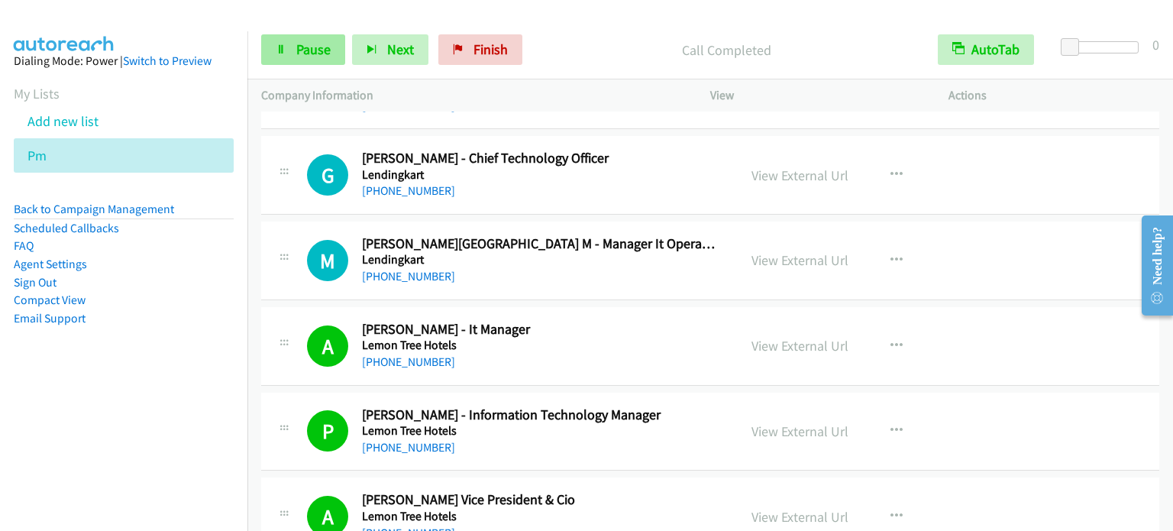
click at [307, 53] on span "Pause" at bounding box center [313, 49] width 34 height 18
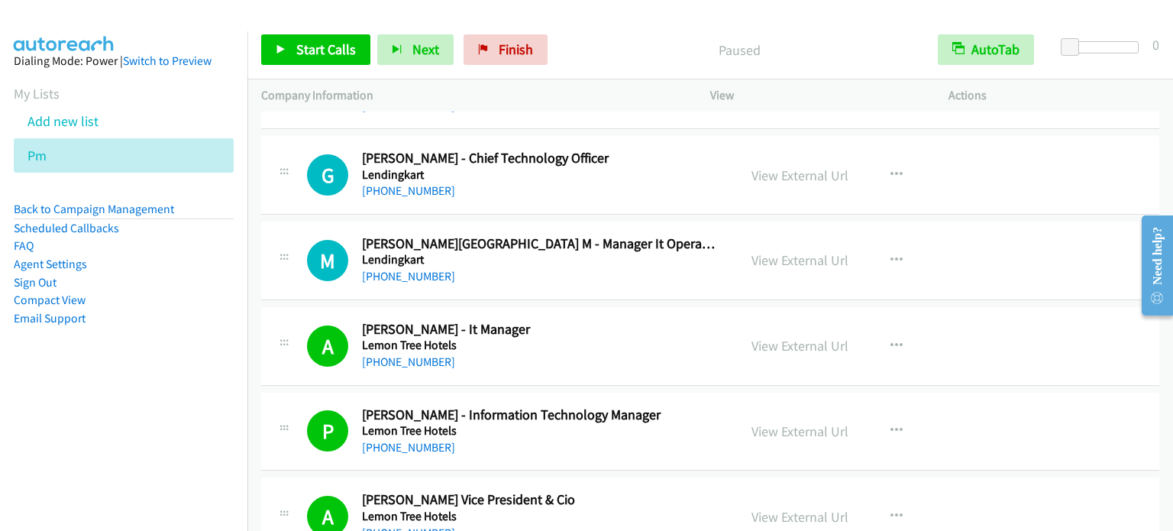
click at [198, 311] on li "Email Support" at bounding box center [124, 318] width 220 height 18
click at [339, 43] on span "Start Calls" at bounding box center [326, 49] width 60 height 18
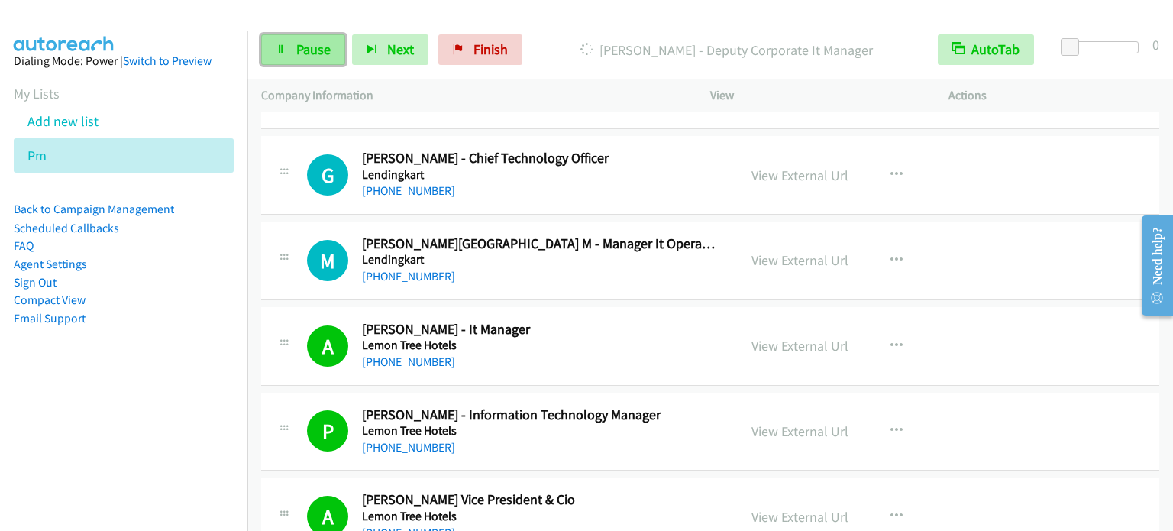
click at [293, 57] on link "Pause" at bounding box center [303, 49] width 84 height 31
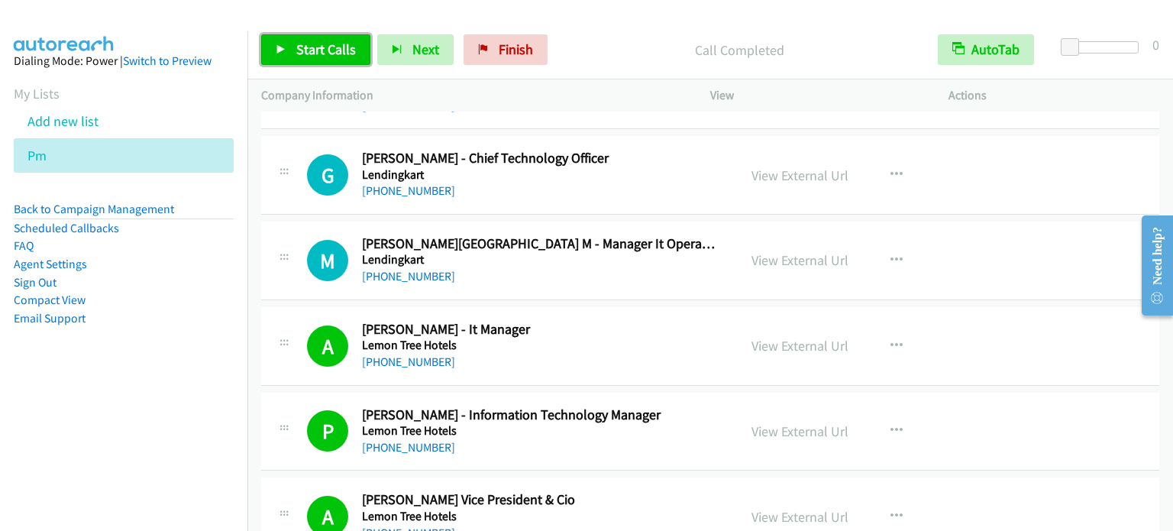
click at [335, 44] on span "Start Calls" at bounding box center [326, 49] width 60 height 18
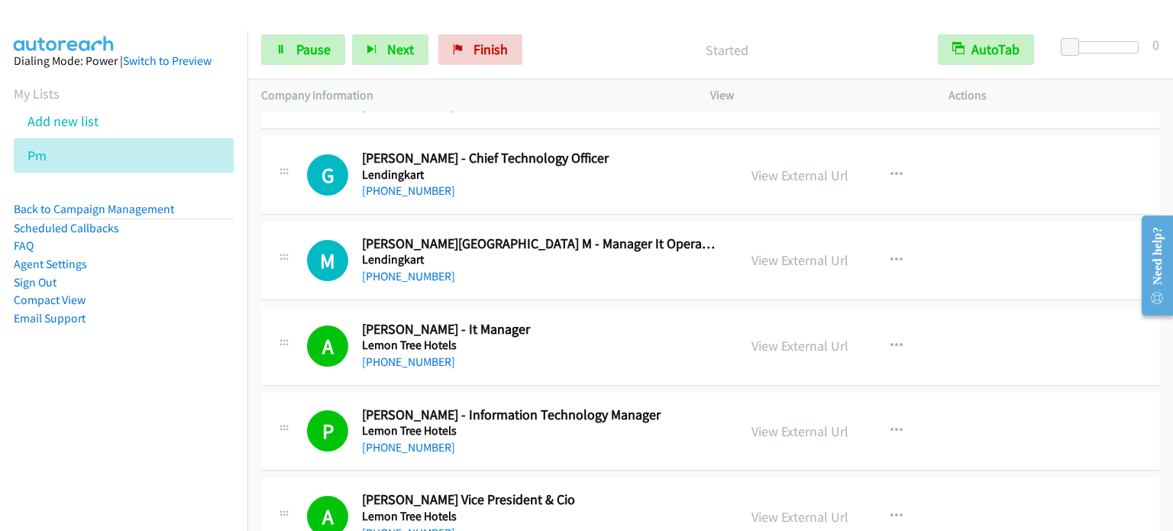
click at [99, 449] on nav "Dialing Mode: Power | Switch to Preview My Lists Add new list Pm Back to Campai…" at bounding box center [124, 296] width 248 height 531
click at [311, 45] on span "Pause" at bounding box center [313, 49] width 34 height 18
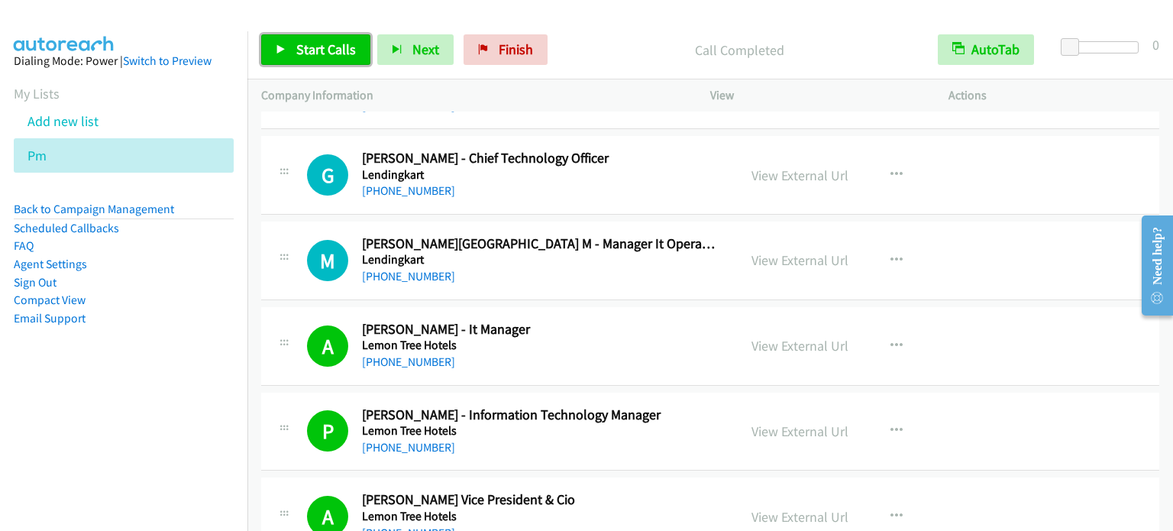
click at [339, 52] on span "Start Calls" at bounding box center [326, 49] width 60 height 18
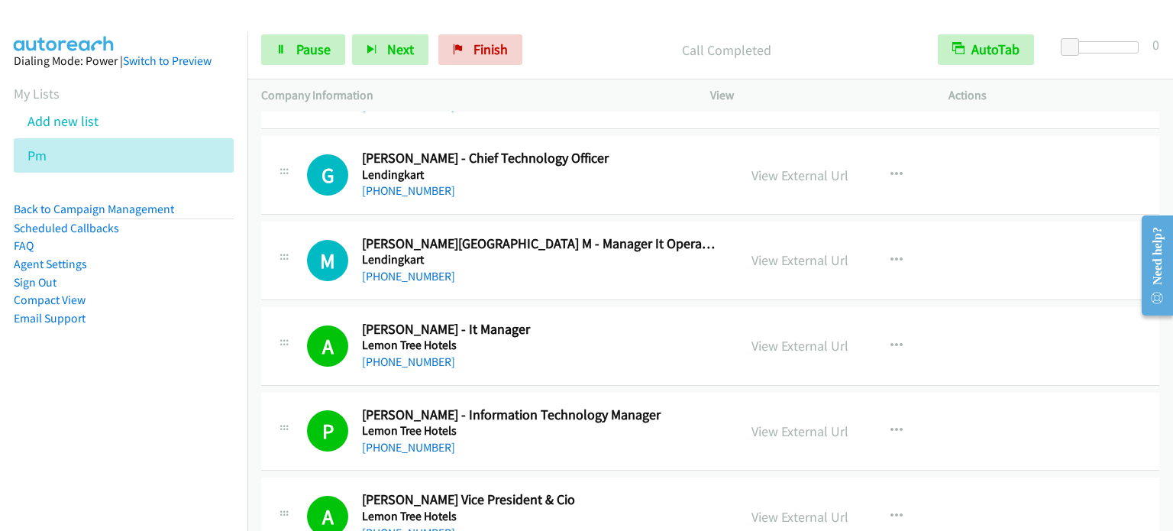
click at [81, 462] on nav "Dialing Mode: Power | Switch to Preview My Lists Add new list Pm Back to Campai…" at bounding box center [124, 296] width 248 height 531
click at [159, 333] on aside "Dialing Mode: Power | Switch to Preview My Lists Add new list Pm Back to Campai…" at bounding box center [123, 213] width 247 height 365
click at [139, 338] on aside "Dialing Mode: Power | Switch to Preview My Lists Add new list Pm Back to Campai…" at bounding box center [123, 213] width 247 height 365
drag, startPoint x: 149, startPoint y: 347, endPoint x: 180, endPoint y: 309, distance: 48.8
click at [147, 348] on aside "Dialing Mode: Power | Switch to Preview My Lists Add new list Pm Back to Campai…" at bounding box center [123, 213] width 247 height 365
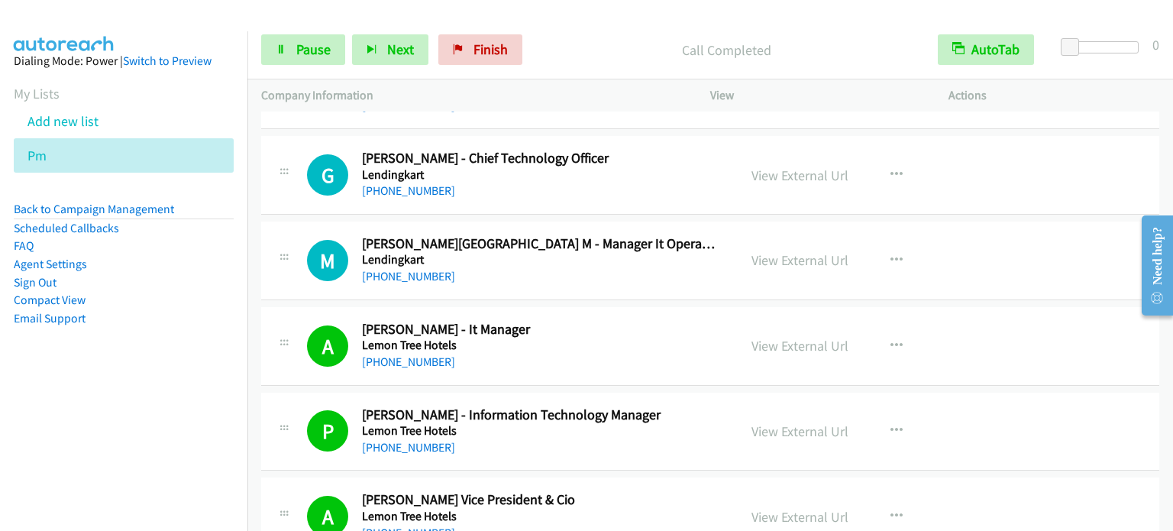
drag, startPoint x: 118, startPoint y: 338, endPoint x: 310, endPoint y: 134, distance: 279.9
click at [118, 335] on aside "Dialing Mode: Power | Switch to Preview My Lists Add new list Pm Back to Campai…" at bounding box center [123, 213] width 247 height 365
click at [322, 40] on span "Pause" at bounding box center [313, 49] width 34 height 18
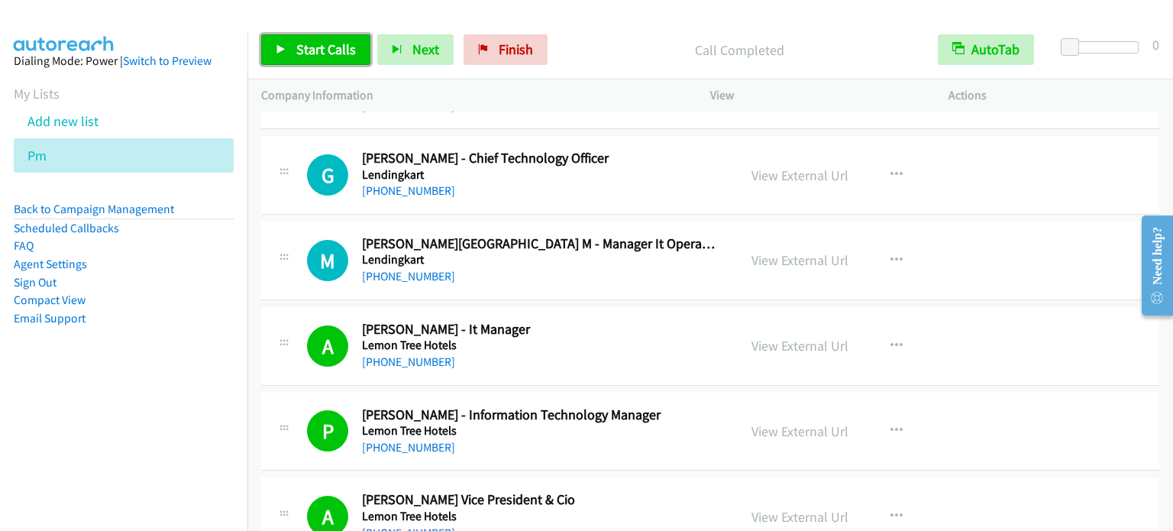
click at [301, 53] on span "Start Calls" at bounding box center [326, 49] width 60 height 18
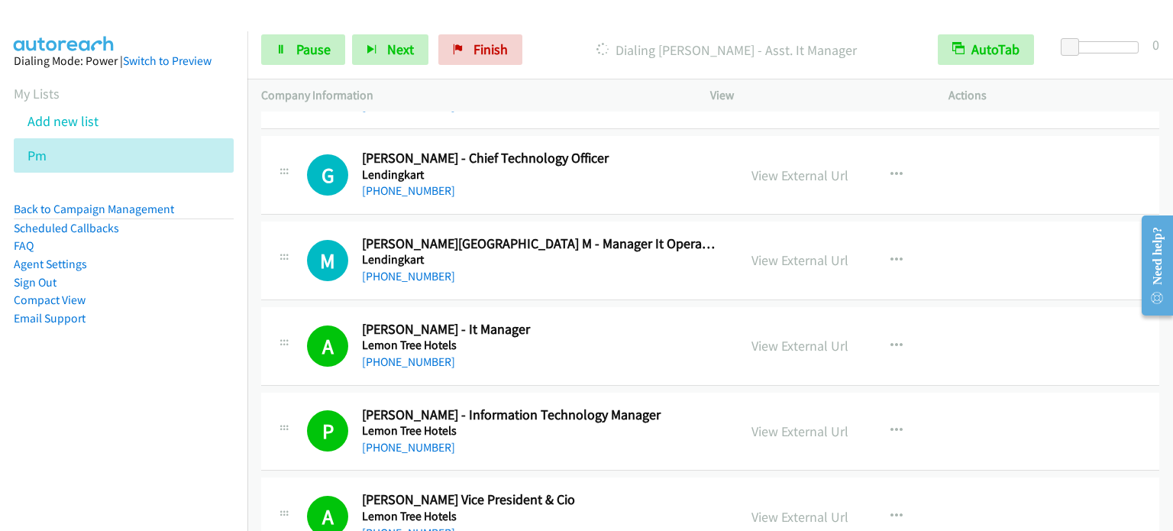
click at [112, 409] on nav "Dialing Mode: Power | Switch to Preview My Lists Add new list Pm Back to Campai…" at bounding box center [124, 296] width 248 height 531
click at [290, 50] on link "Pause" at bounding box center [303, 49] width 84 height 31
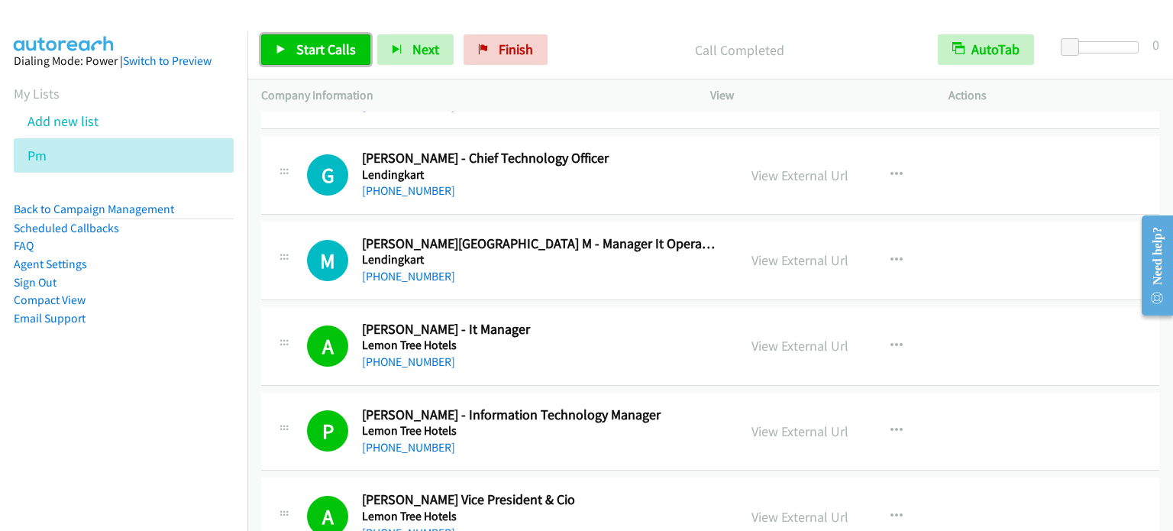
click at [346, 40] on span "Start Calls" at bounding box center [326, 49] width 60 height 18
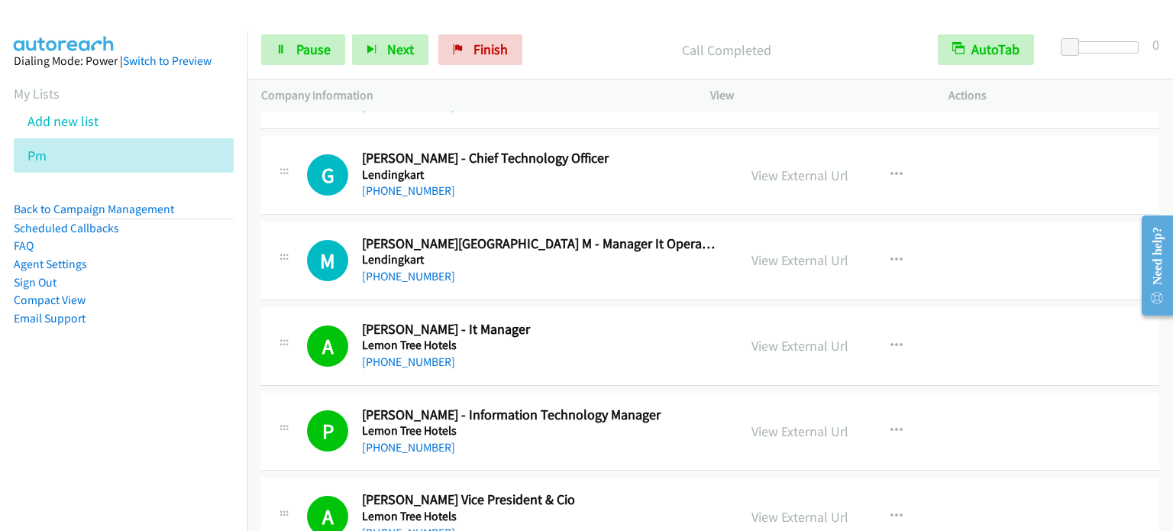
click at [199, 271] on li "Agent Settings" at bounding box center [124, 264] width 220 height 18
click at [309, 49] on span "Pause" at bounding box center [313, 49] width 34 height 18
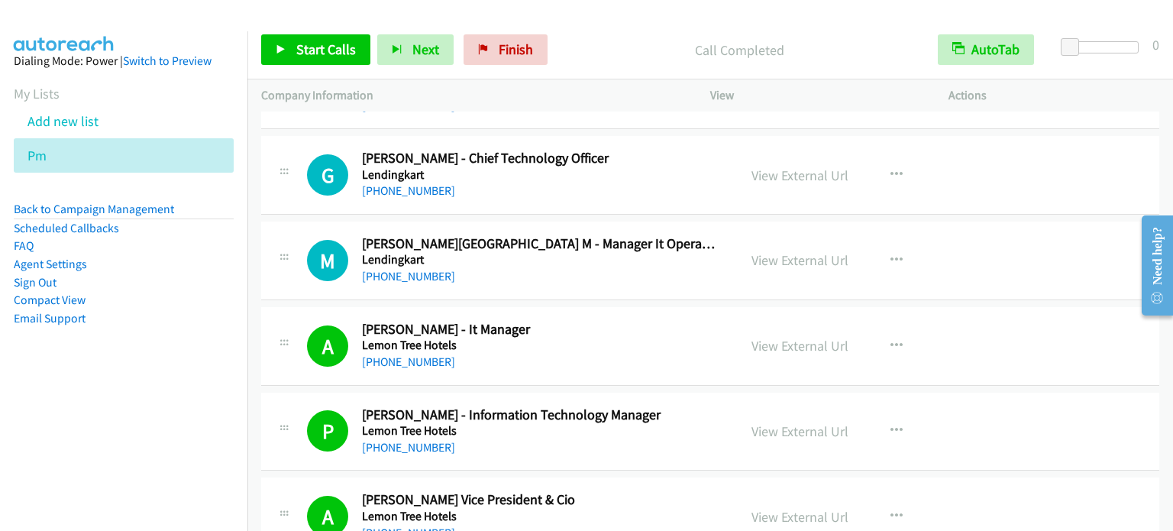
click at [155, 320] on li "Email Support" at bounding box center [124, 318] width 220 height 18
click at [312, 63] on link "Start Calls" at bounding box center [315, 49] width 109 height 31
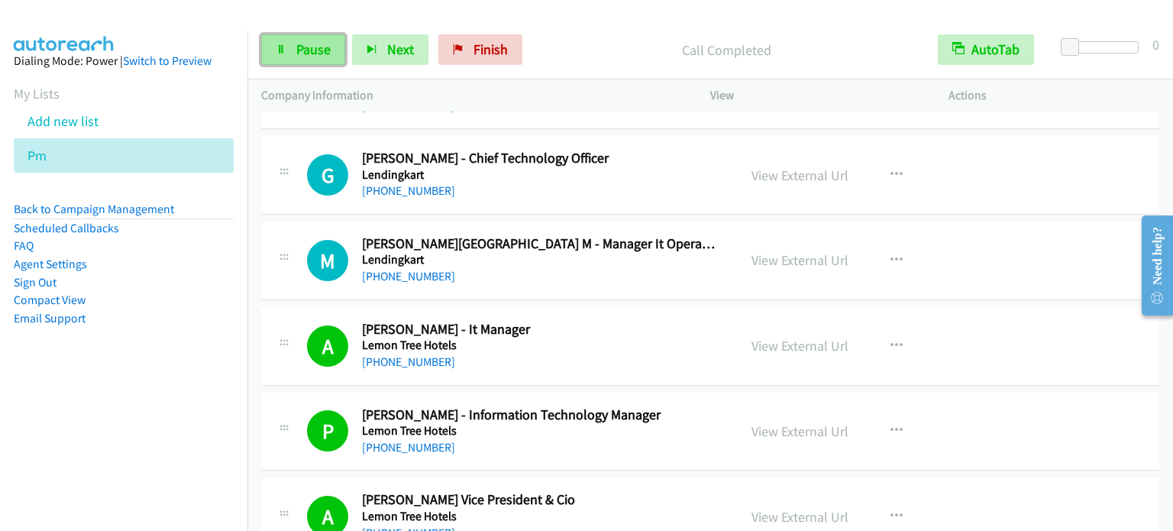
click at [309, 54] on span "Pause" at bounding box center [313, 49] width 34 height 18
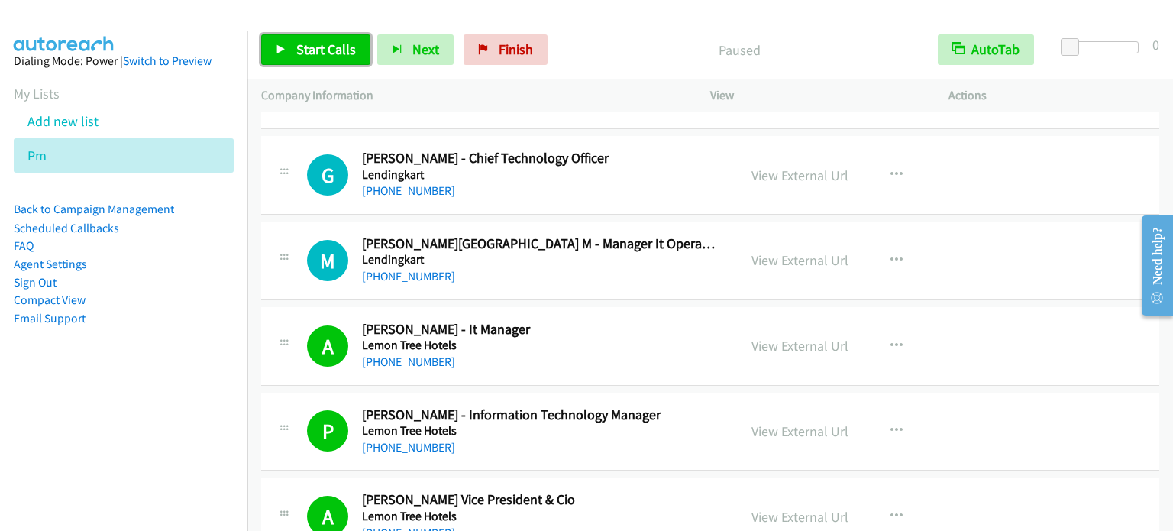
click at [306, 46] on span "Start Calls" at bounding box center [326, 49] width 60 height 18
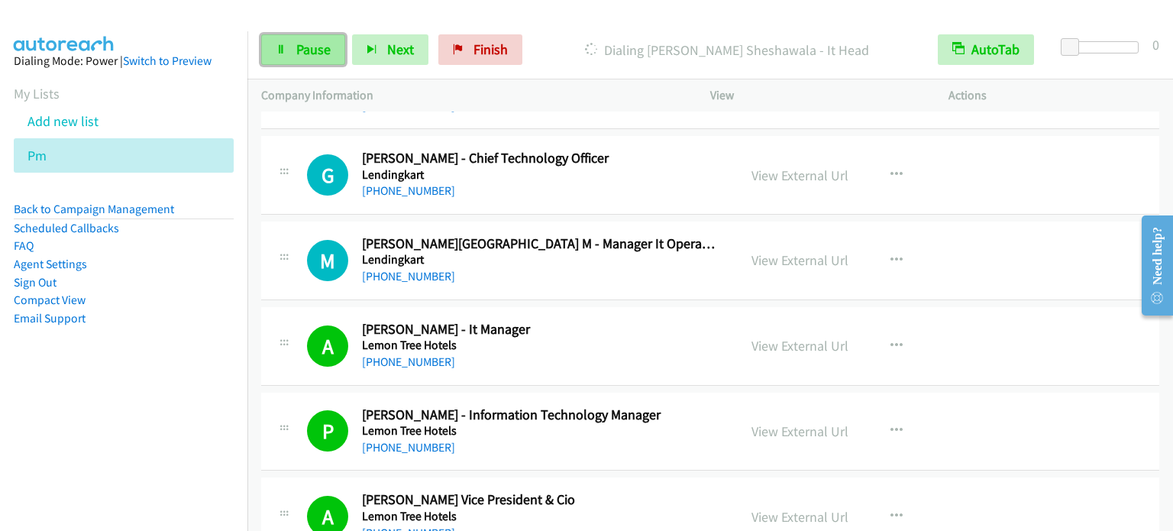
click at [309, 38] on link "Pause" at bounding box center [303, 49] width 84 height 31
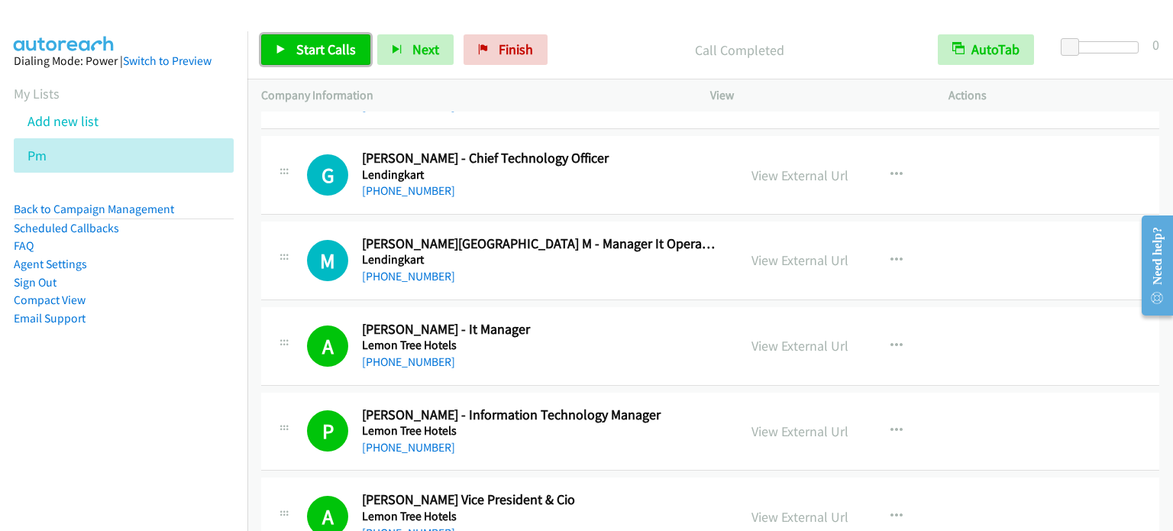
click at [310, 41] on span "Start Calls" at bounding box center [326, 49] width 60 height 18
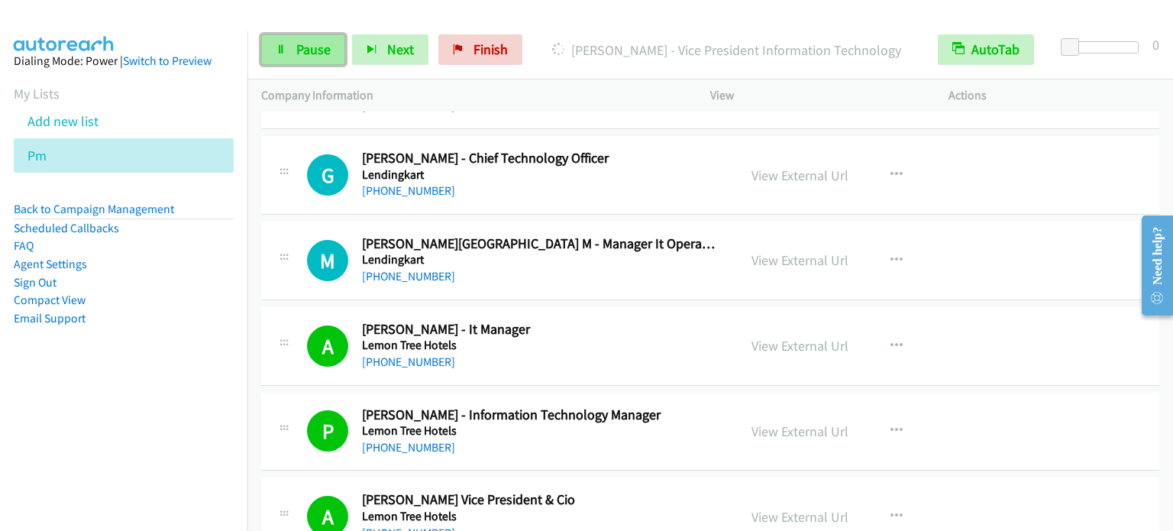
click at [312, 51] on span "Pause" at bounding box center [313, 49] width 34 height 18
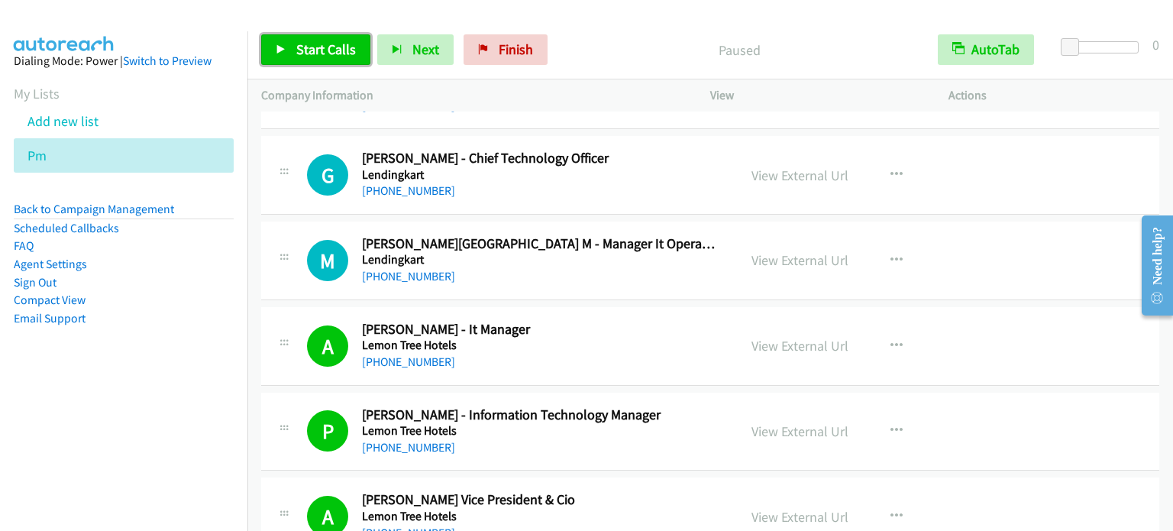
click at [348, 44] on span "Start Calls" at bounding box center [326, 49] width 60 height 18
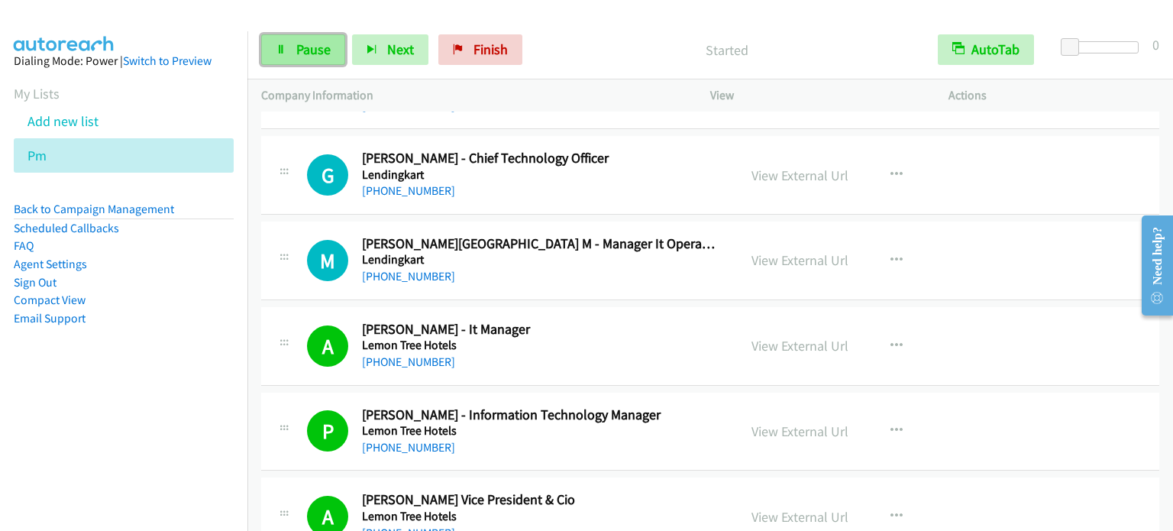
click at [302, 49] on span "Pause" at bounding box center [313, 49] width 34 height 18
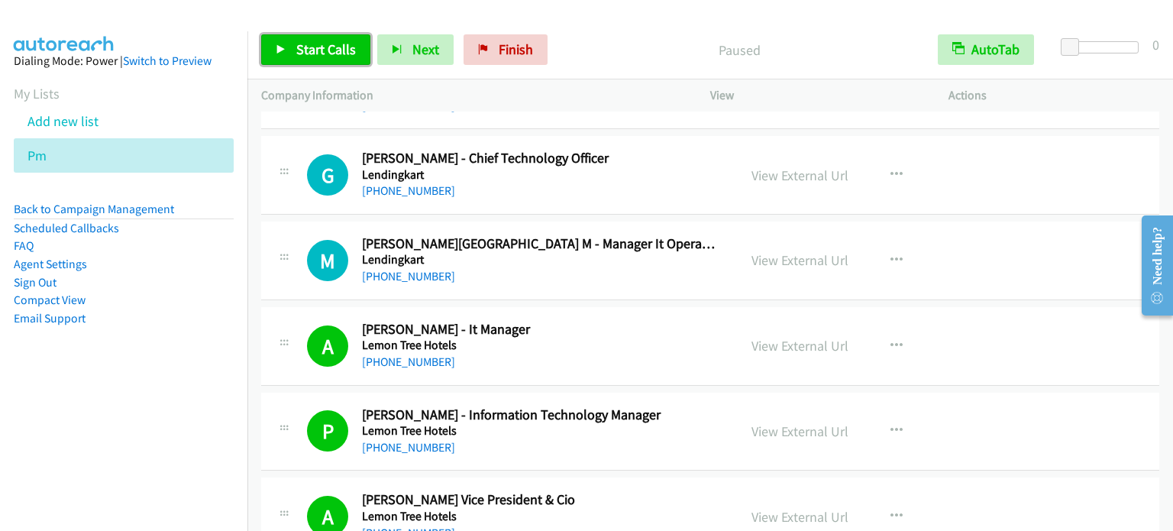
click at [302, 49] on span "Start Calls" at bounding box center [326, 49] width 60 height 18
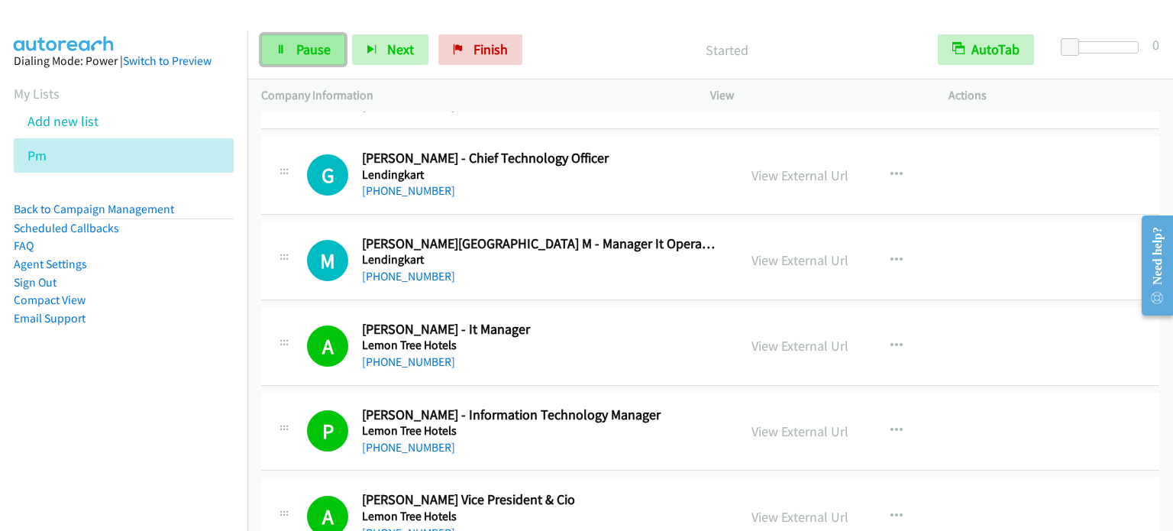
click at [303, 50] on span "Pause" at bounding box center [313, 49] width 34 height 18
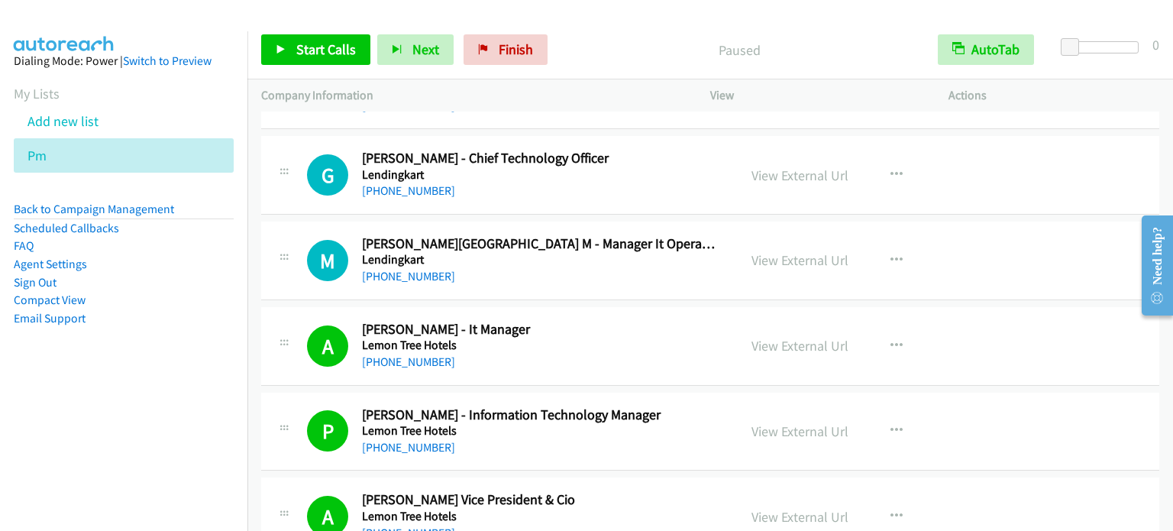
click at [172, 390] on aside "Dialing Mode: Power | Switch to Preview My Lists Add new list Pm Back to Campai…" at bounding box center [123, 213] width 247 height 365
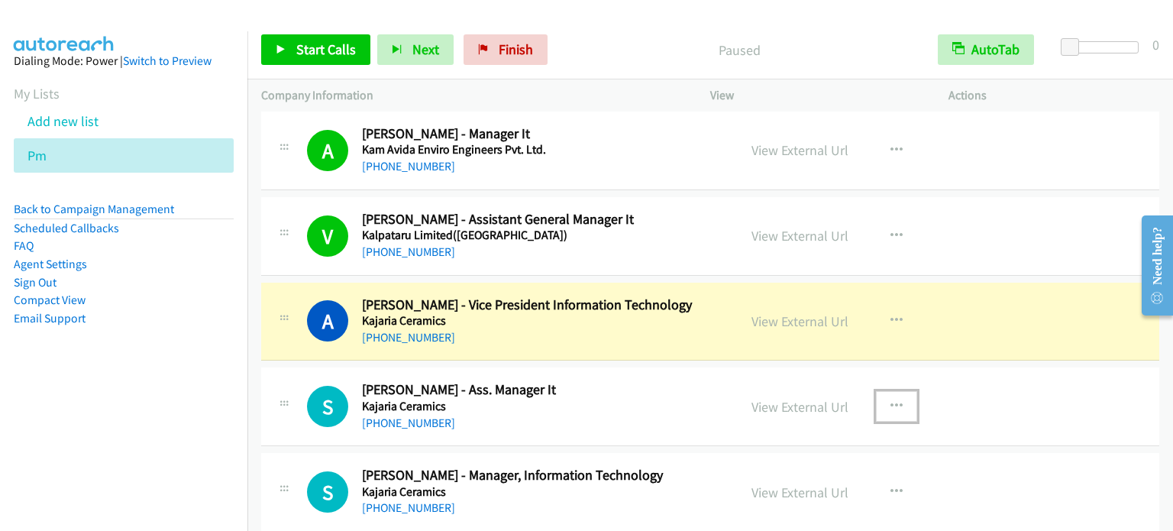
click at [891, 400] on icon "button" at bounding box center [897, 406] width 12 height 12
click at [802, 491] on link "Start Calls Here" at bounding box center [814, 506] width 203 height 31
click at [322, 45] on span "Start Calls" at bounding box center [326, 49] width 60 height 18
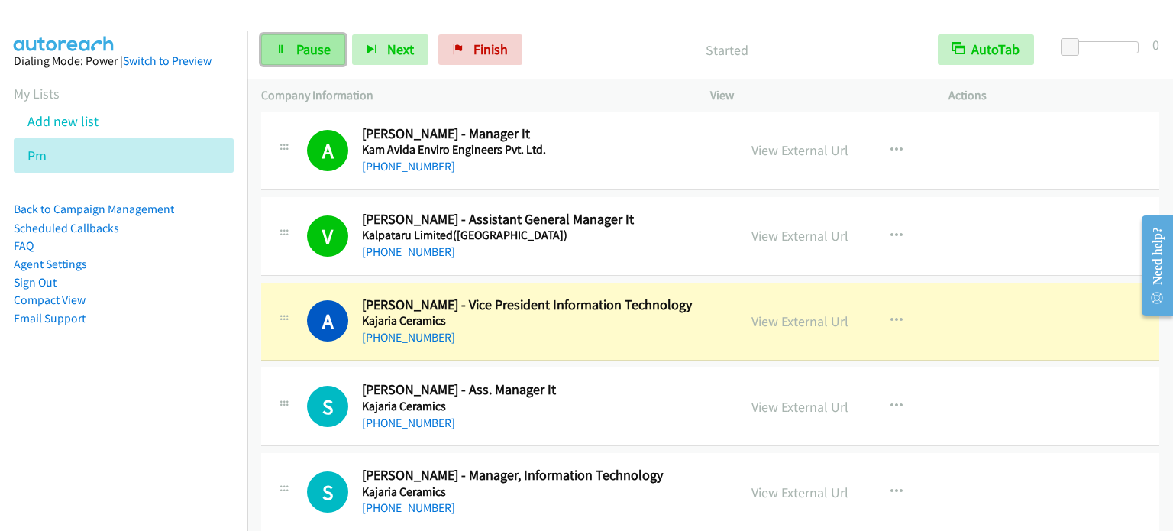
click at [307, 48] on span "Pause" at bounding box center [313, 49] width 34 height 18
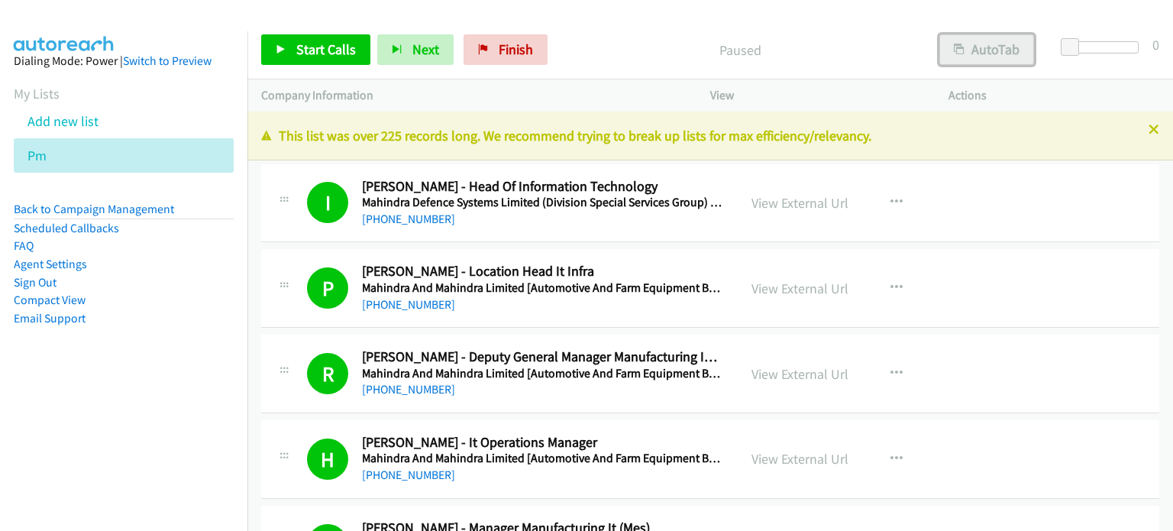
click at [1010, 56] on button "AutoTab" at bounding box center [987, 49] width 95 height 31
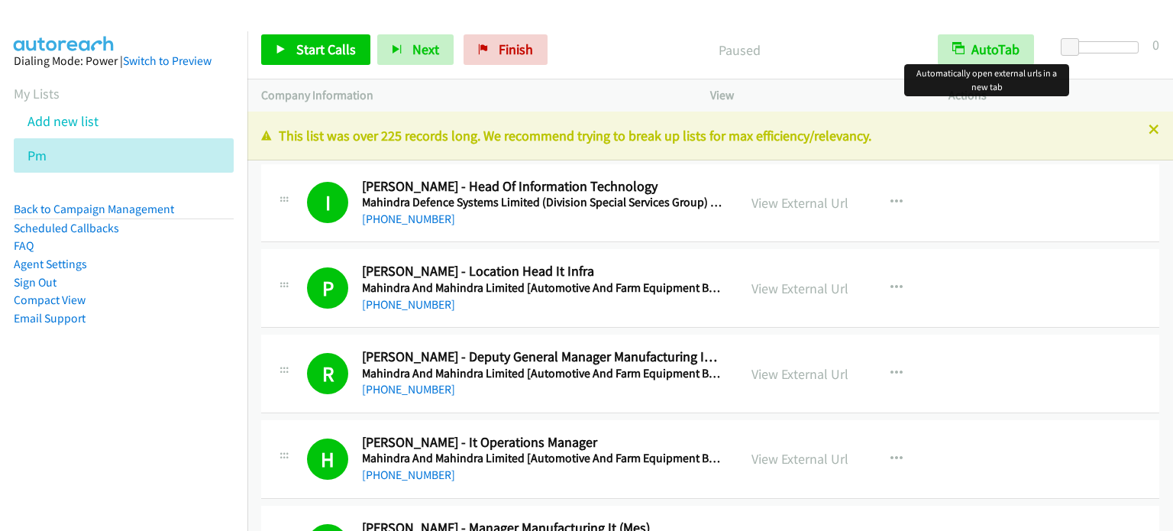
click at [828, 0] on div "Start Calls Pause Next Finish Paused AutoTab AutoTab 0 Company Information Info…" at bounding box center [586, 0] width 1173 height 0
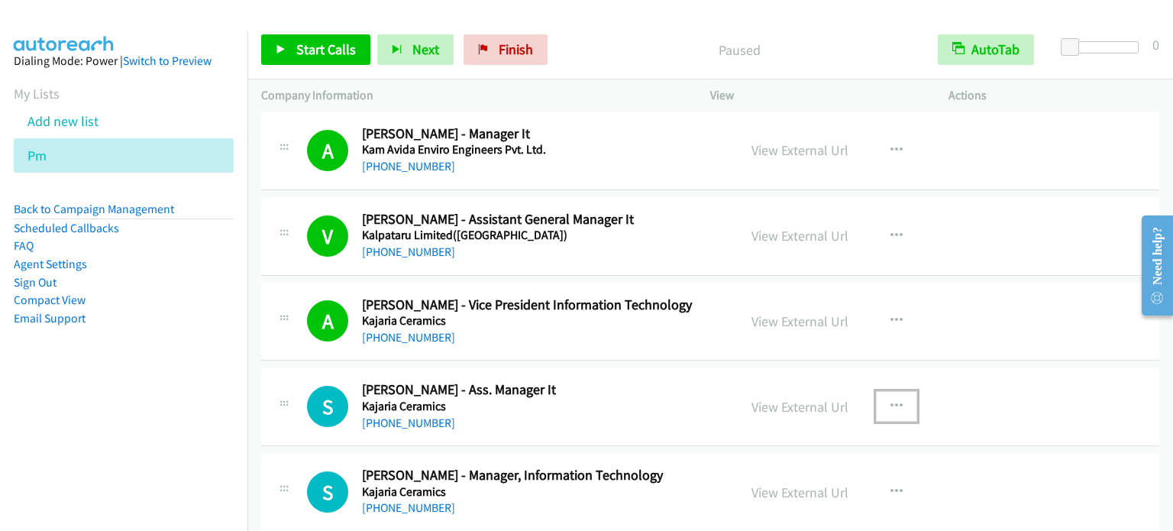
click at [892, 400] on icon "button" at bounding box center [897, 406] width 12 height 12
click at [783, 491] on link "Start Calls Here" at bounding box center [814, 506] width 203 height 31
click at [310, 49] on span "Start Calls" at bounding box center [326, 49] width 60 height 18
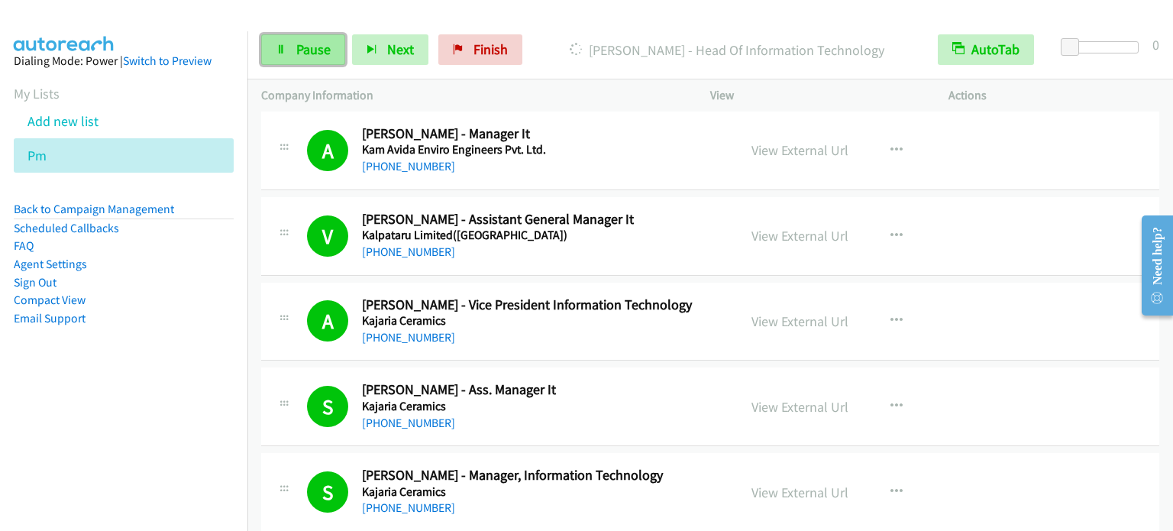
click at [294, 48] on link "Pause" at bounding box center [303, 49] width 84 height 31
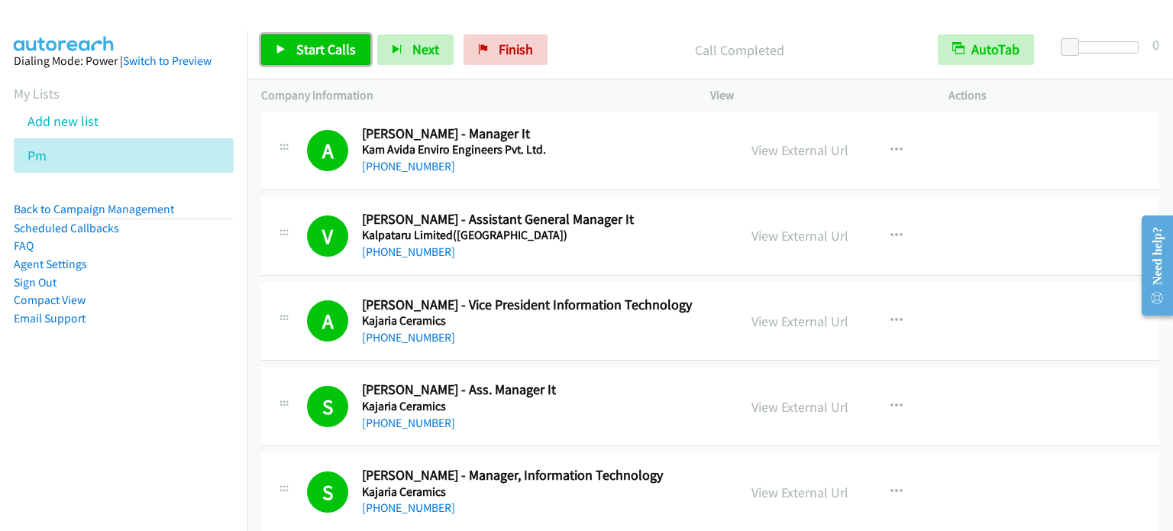
click at [335, 57] on span "Start Calls" at bounding box center [326, 49] width 60 height 18
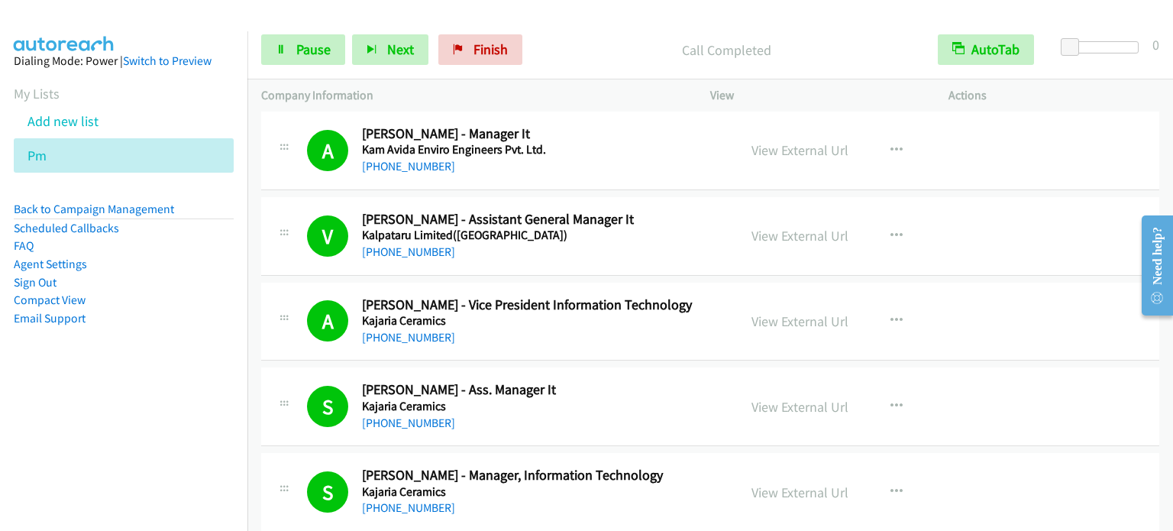
click at [211, 332] on aside "Dialing Mode: Power | Switch to Preview My Lists Add new list Pm Back to Campai…" at bounding box center [123, 213] width 247 height 365
drag, startPoint x: 175, startPoint y: 302, endPoint x: 452, endPoint y: 11, distance: 401.4
click at [175, 302] on li "Compact View" at bounding box center [124, 300] width 220 height 18
click at [303, 51] on span "Pause" at bounding box center [313, 49] width 34 height 18
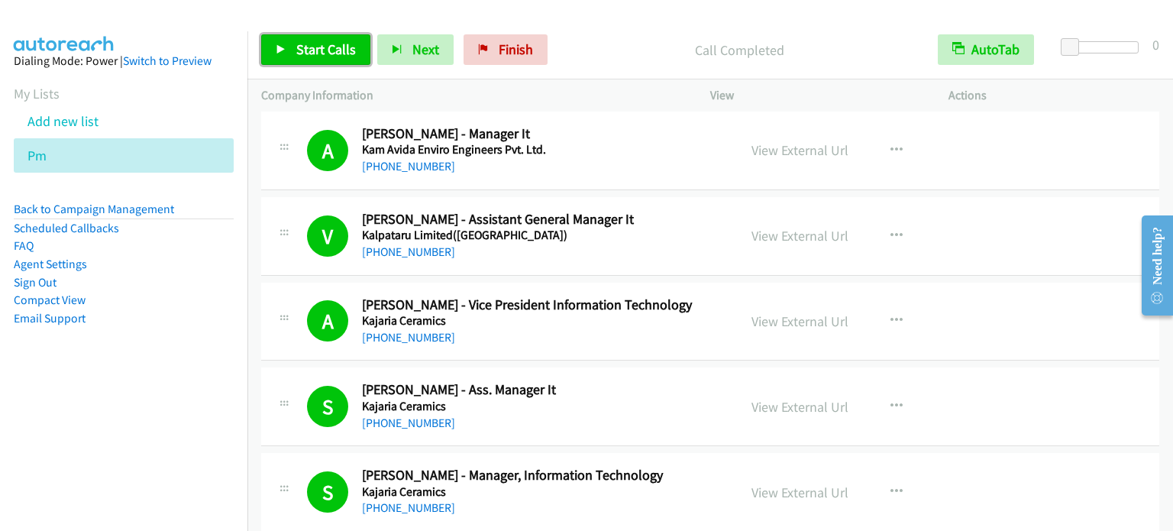
click at [310, 47] on span "Start Calls" at bounding box center [326, 49] width 60 height 18
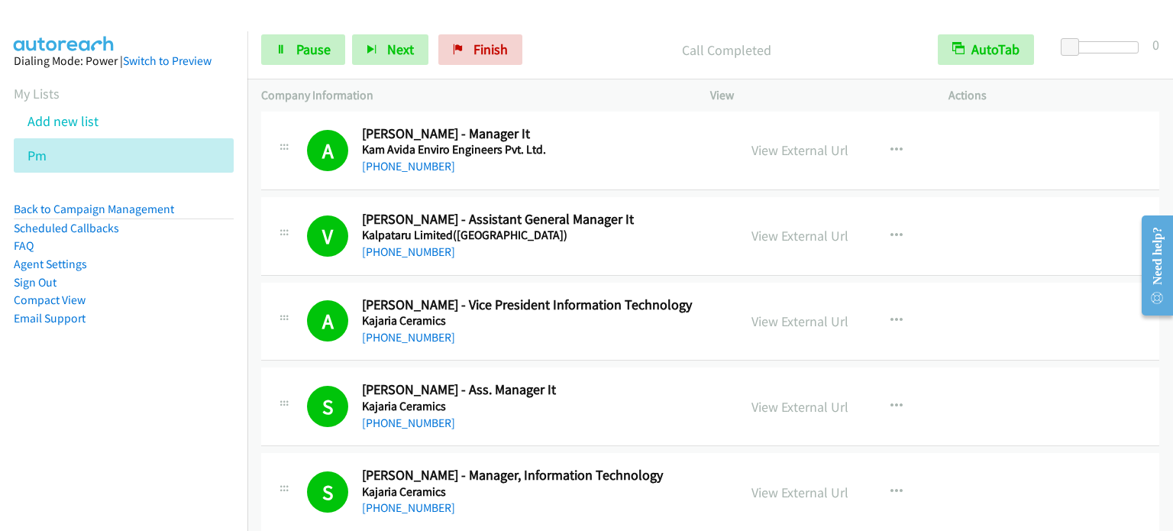
click at [196, 380] on aside "Dialing Mode: Power | Switch to Preview My Lists Add new list Pm Back to Campai…" at bounding box center [123, 213] width 247 height 365
click at [216, 359] on aside "Dialing Mode: Power | Switch to Preview My Lists Add new list Pm Back to Campai…" at bounding box center [123, 213] width 247 height 365
drag, startPoint x: 176, startPoint y: 347, endPoint x: 217, endPoint y: 340, distance: 41.8
click at [176, 347] on aside "Dialing Mode: Power | Switch to Preview My Lists Add new list Pm Back to Campai…" at bounding box center [123, 213] width 247 height 365
drag, startPoint x: 157, startPoint y: 364, endPoint x: 177, endPoint y: 360, distance: 20.2
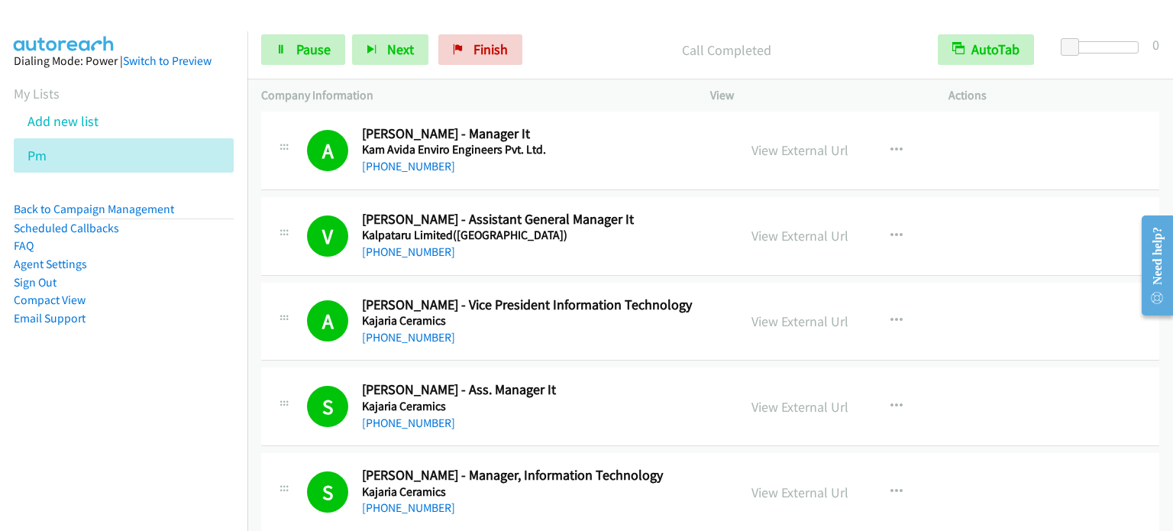
click at [157, 364] on aside "Dialing Mode: Power | Switch to Preview My Lists Add new list Pm Back to Campai…" at bounding box center [123, 213] width 247 height 365
drag, startPoint x: 192, startPoint y: 361, endPoint x: 437, endPoint y: 344, distance: 245.0
click at [195, 361] on aside "Dialing Mode: Power | Switch to Preview My Lists Add new list Pm Back to Campai…" at bounding box center [123, 213] width 247 height 365
click at [199, 353] on aside "Dialing Mode: Power | Switch to Preview My Lists Add new list Pm Back to Campai…" at bounding box center [123, 213] width 247 height 365
click at [306, 44] on span "Pause" at bounding box center [313, 49] width 34 height 18
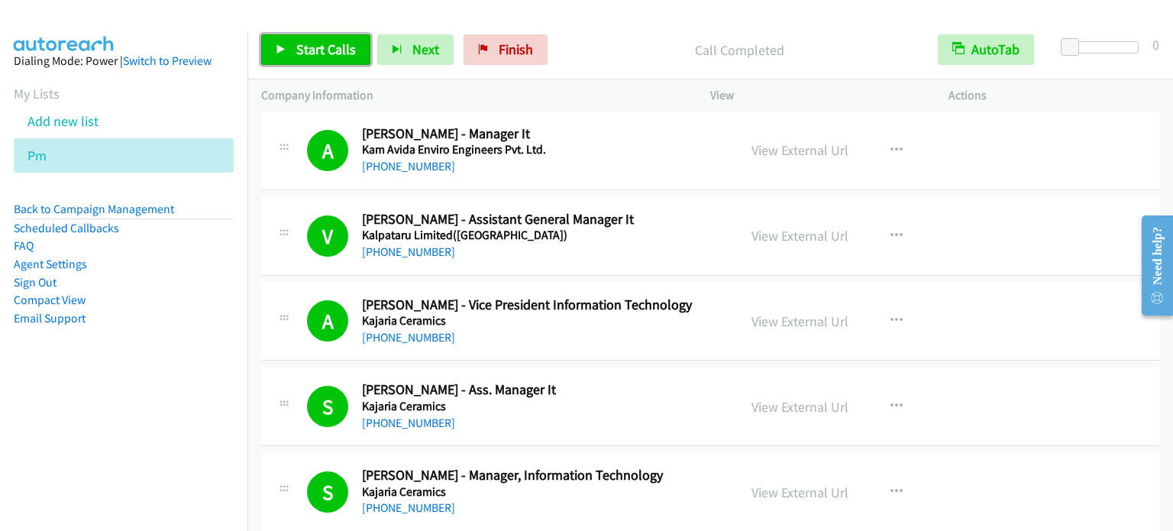
click at [332, 55] on span "Start Calls" at bounding box center [326, 49] width 60 height 18
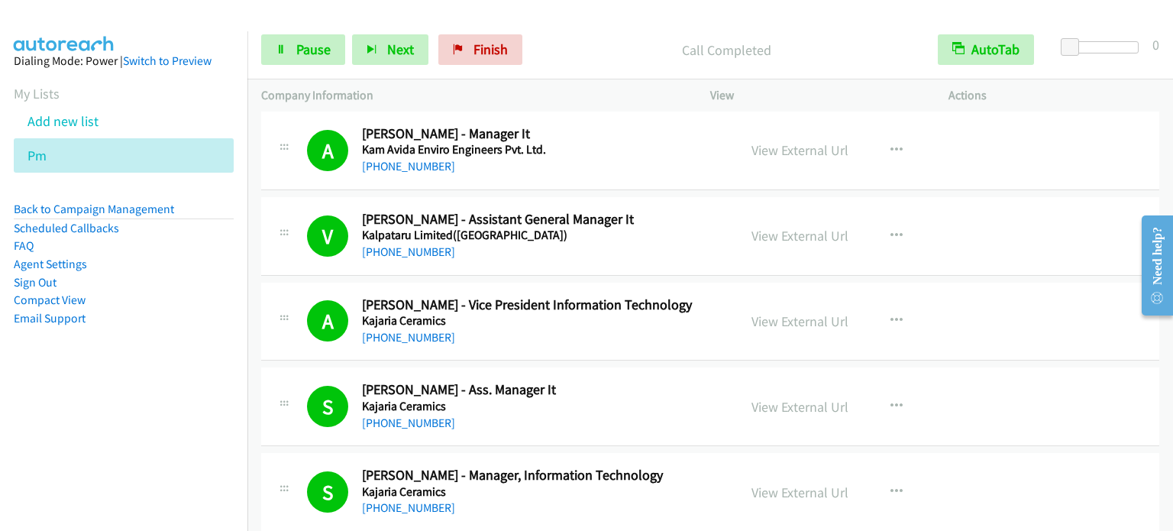
click at [179, 418] on nav "Dialing Mode: Power | Switch to Preview My Lists Add new list Pm Back to Campai…" at bounding box center [124, 296] width 248 height 531
drag, startPoint x: 172, startPoint y: 373, endPoint x: 317, endPoint y: 155, distance: 261.6
click at [172, 372] on aside "Dialing Mode: Power | Switch to Preview My Lists Add new list Pm Back to Campai…" at bounding box center [123, 213] width 247 height 365
click at [306, 56] on span "Pause" at bounding box center [313, 49] width 34 height 18
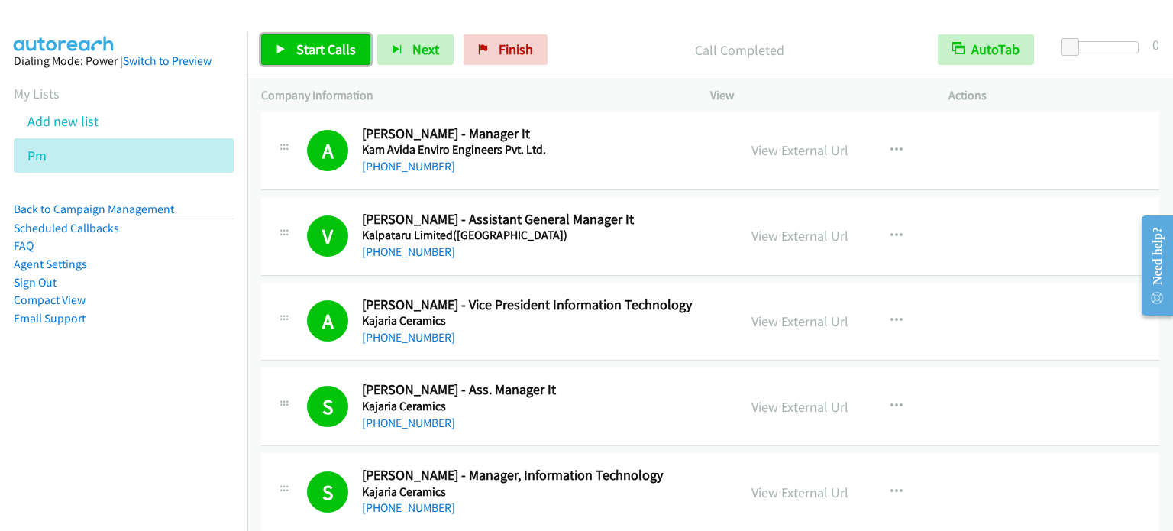
click at [336, 49] on span "Start Calls" at bounding box center [326, 49] width 60 height 18
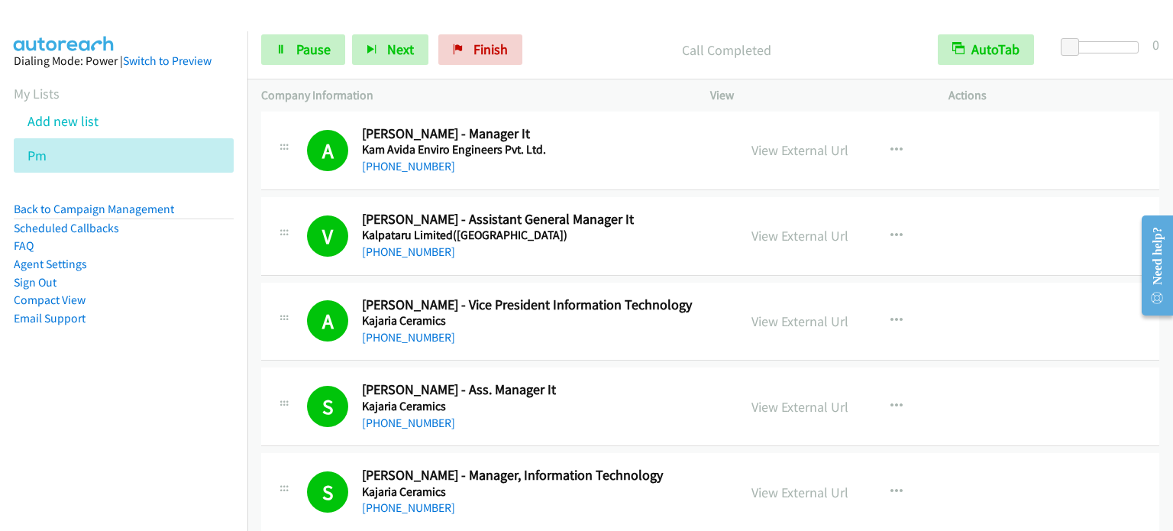
drag, startPoint x: 191, startPoint y: 304, endPoint x: 208, endPoint y: 247, distance: 59.0
click at [191, 304] on li "Compact View" at bounding box center [124, 300] width 220 height 18
click at [302, 60] on link "Pause" at bounding box center [303, 49] width 84 height 31
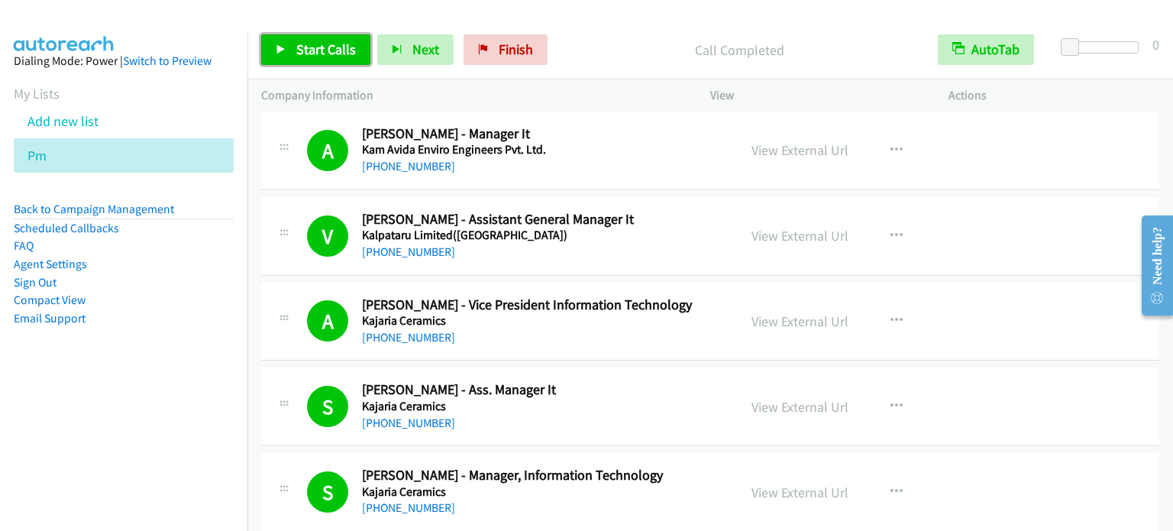
click at [276, 63] on link "Start Calls" at bounding box center [315, 49] width 109 height 31
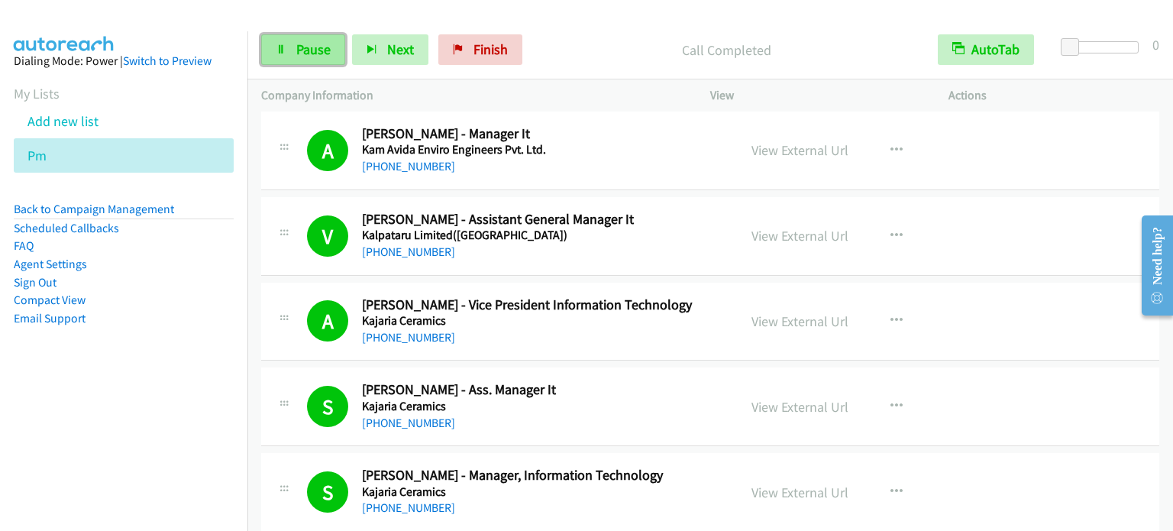
click at [332, 51] on link "Pause" at bounding box center [303, 49] width 84 height 31
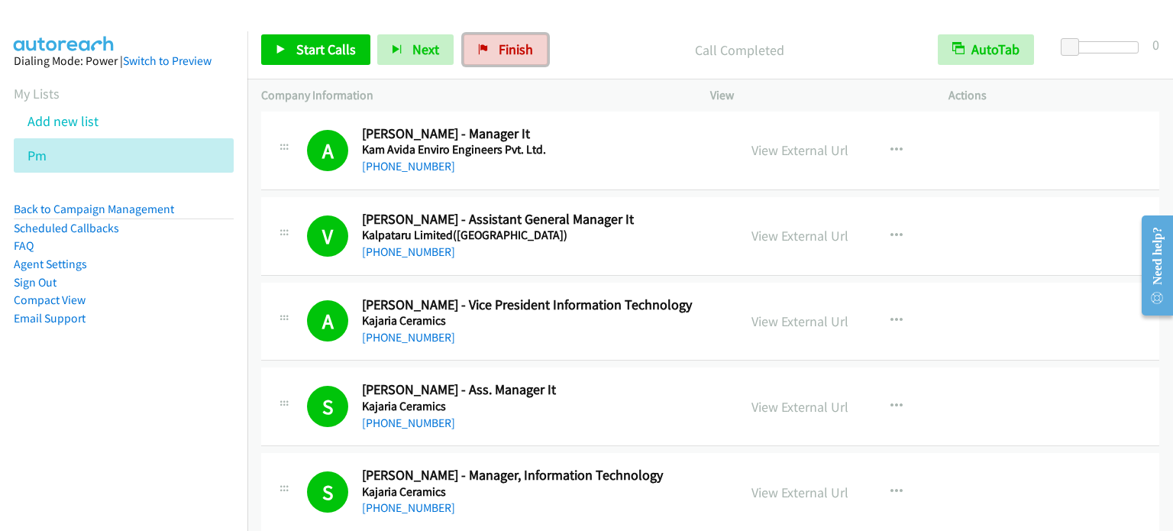
drag, startPoint x: 507, startPoint y: 54, endPoint x: 659, endPoint y: 48, distance: 152.1
click at [507, 54] on span "Finish" at bounding box center [516, 49] width 34 height 18
